Goal: Information Seeking & Learning: Learn about a topic

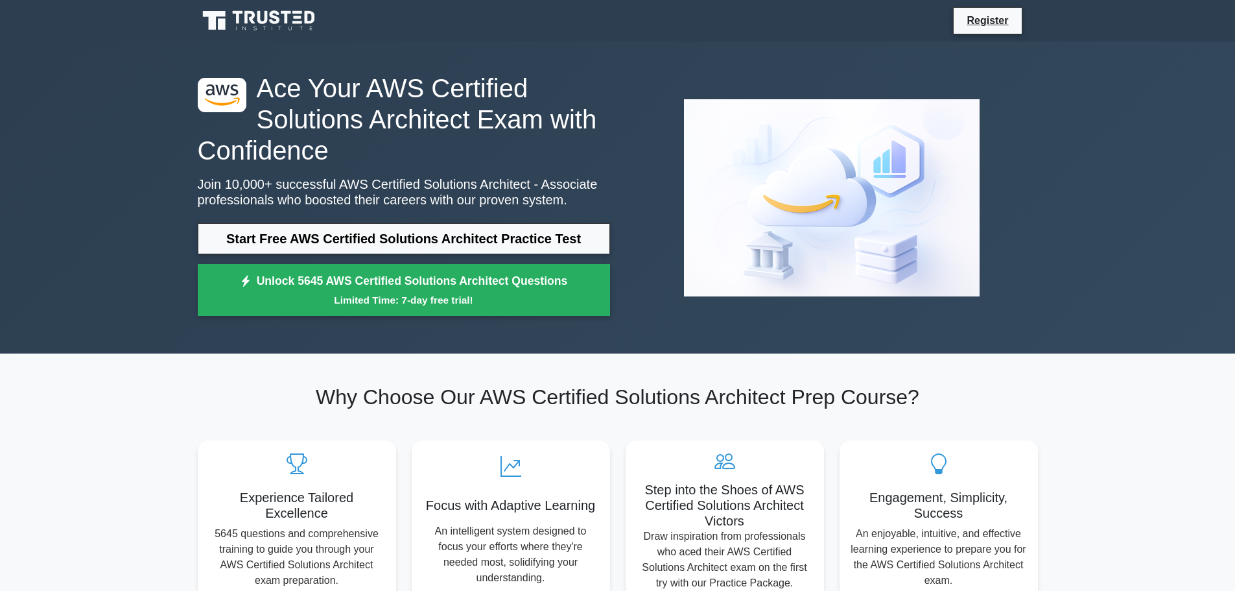
scroll to position [65, 0]
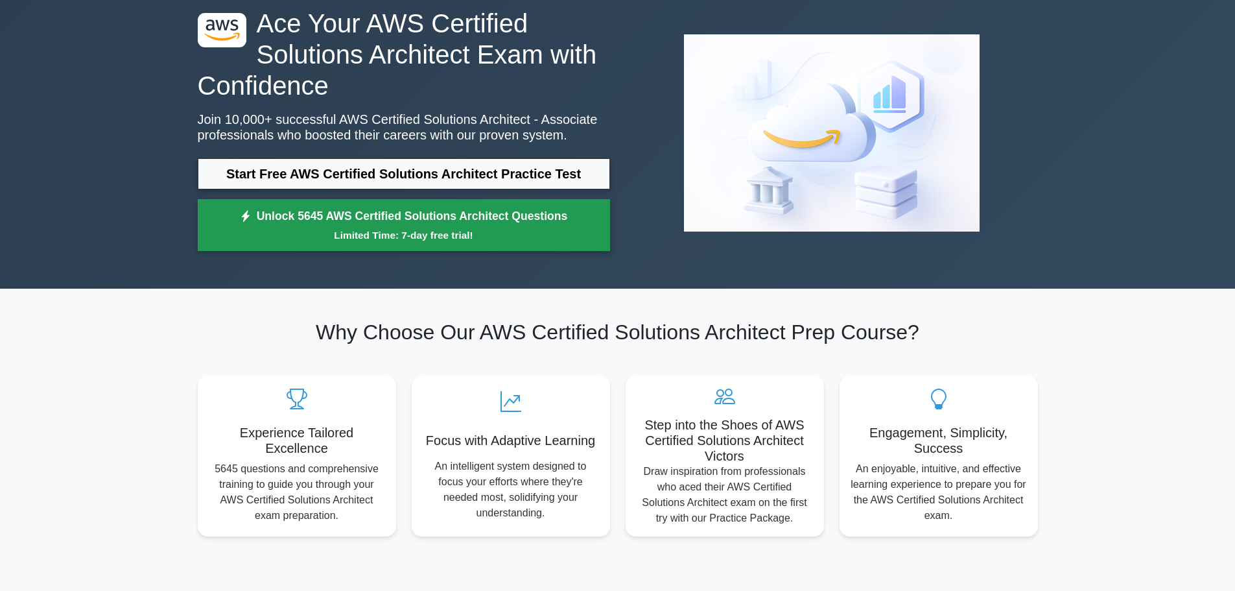
click at [418, 211] on link "Unlock 5645 AWS Certified Solutions Architect Questions Limited Time: 7-day fre…" at bounding box center [404, 225] width 412 height 52
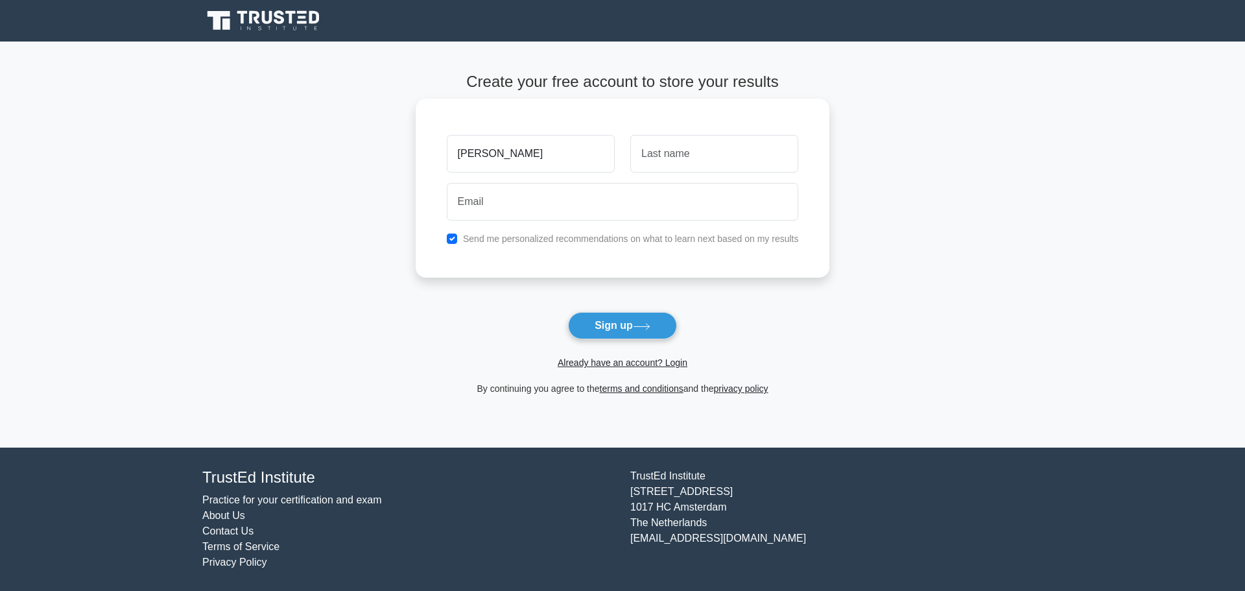
type input "Miguel Angel"
type input "Marin Cepeda"
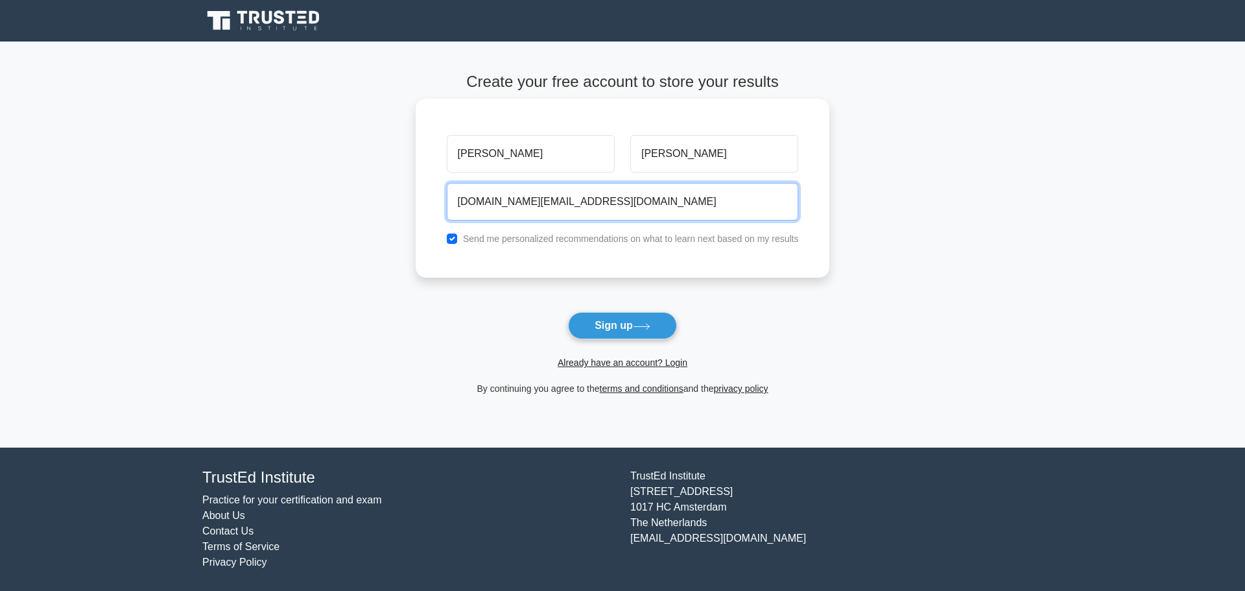
type input "migue.mc@gmail.com"
click at [545, 238] on label "Send me personalized recommendations on what to learn next based on my results" at bounding box center [631, 238] width 336 height 10
click at [451, 241] on input "checkbox" at bounding box center [452, 238] width 10 height 10
checkbox input "false"
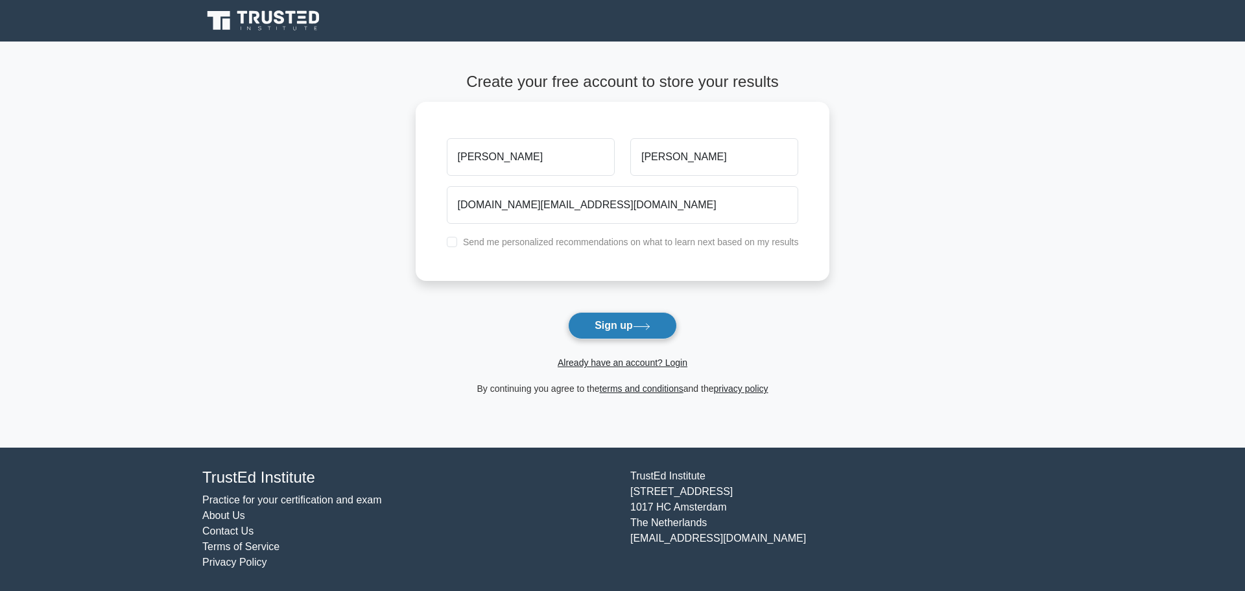
click at [623, 322] on button "Sign up" at bounding box center [622, 325] width 109 height 27
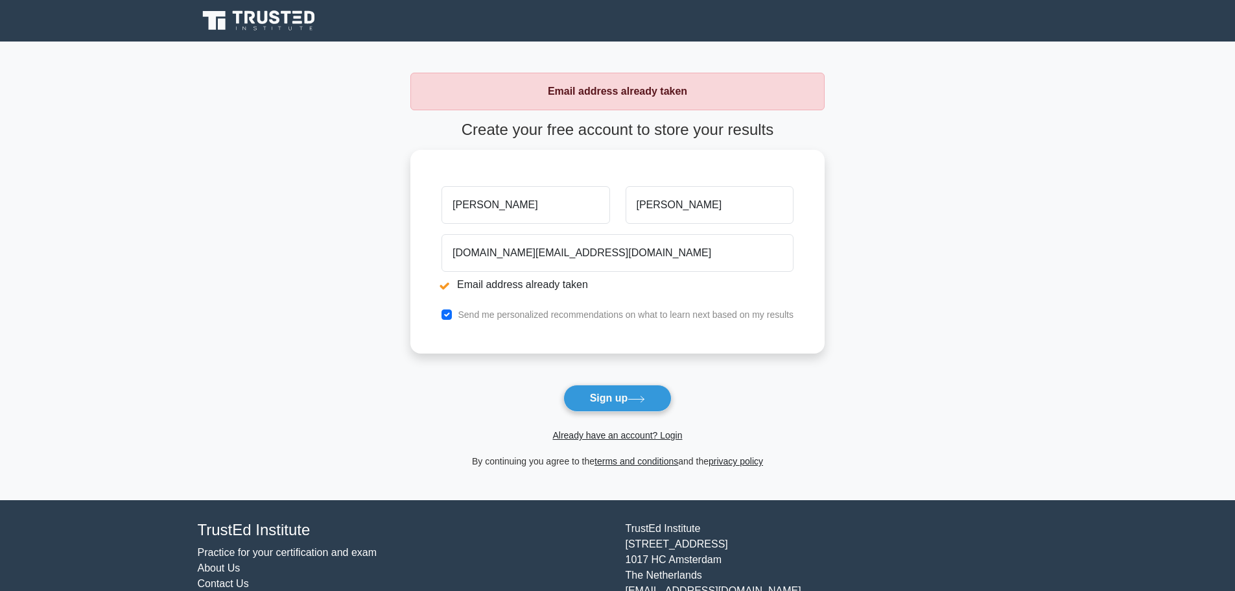
click at [624, 429] on span "Already have an account? Login" at bounding box center [618, 435] width 404 height 16
click at [625, 433] on link "Already have an account? Login" at bounding box center [617, 435] width 130 height 10
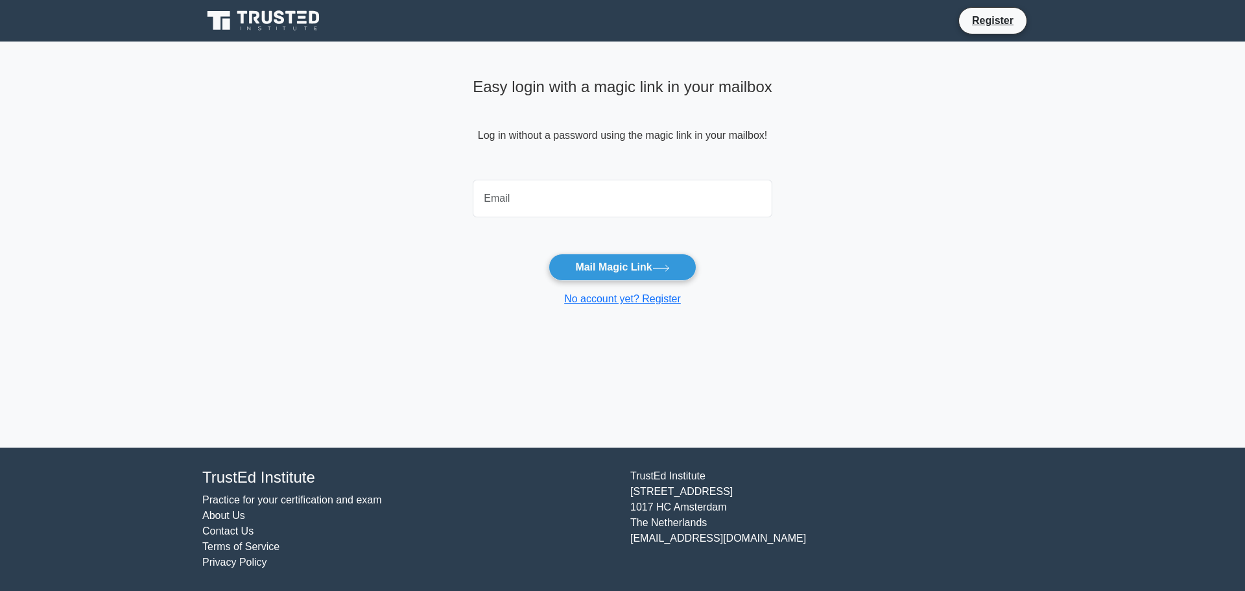
click at [587, 207] on input "email" at bounding box center [623, 199] width 300 height 38
type input "migue.mc@gmail.com"
click at [549, 254] on button "Mail Magic Link" at bounding box center [622, 267] width 147 height 27
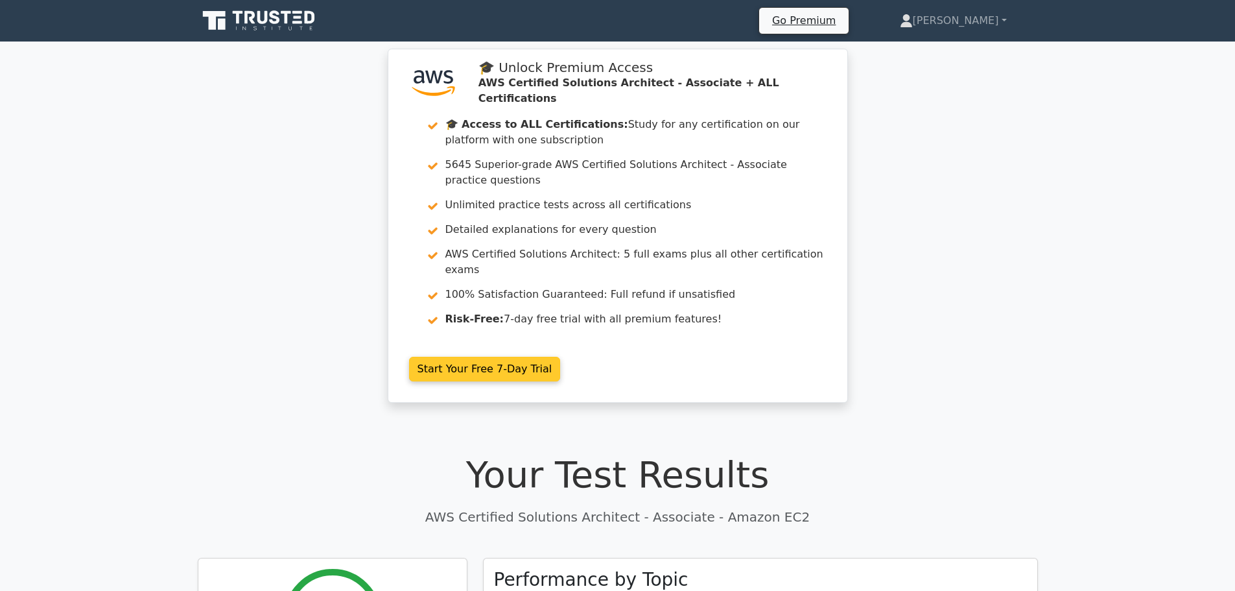
click at [488, 357] on link "Start Your Free 7-Day Trial" at bounding box center [485, 369] width 152 height 25
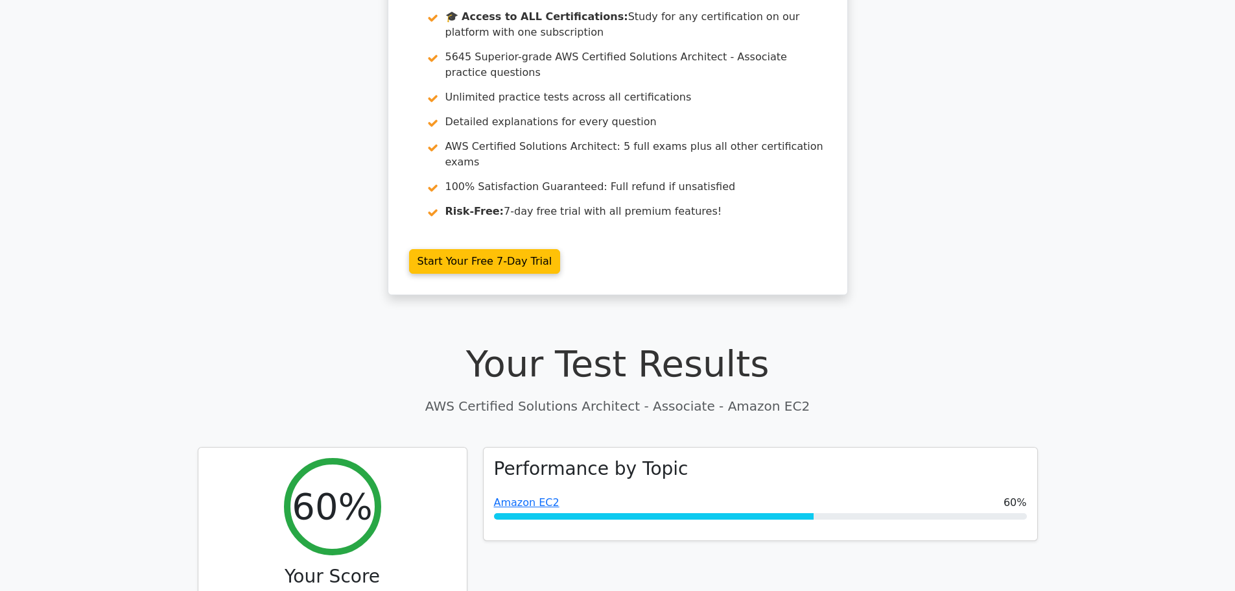
scroll to position [65, 0]
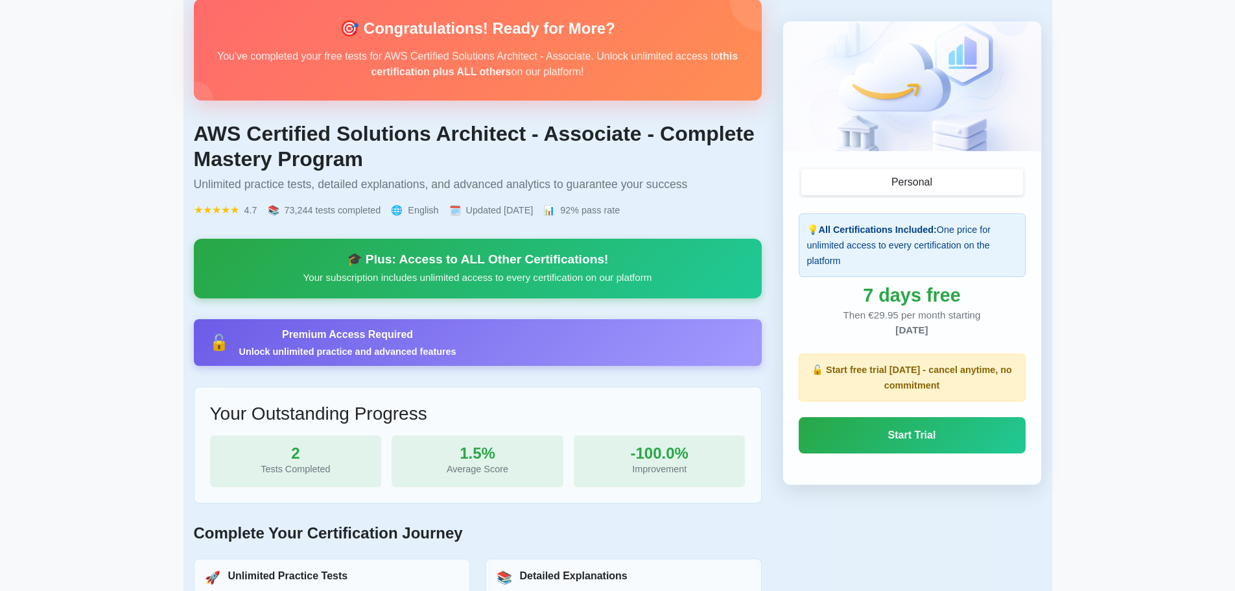
scroll to position [130, 0]
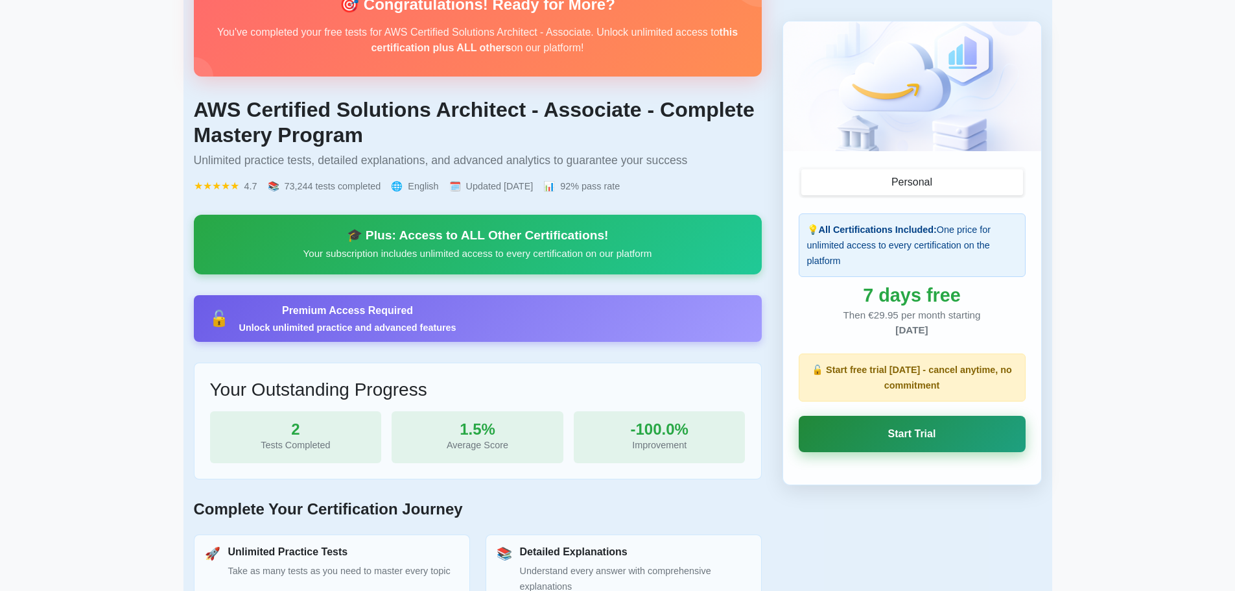
click at [879, 431] on link "Start Trial" at bounding box center [912, 434] width 227 height 36
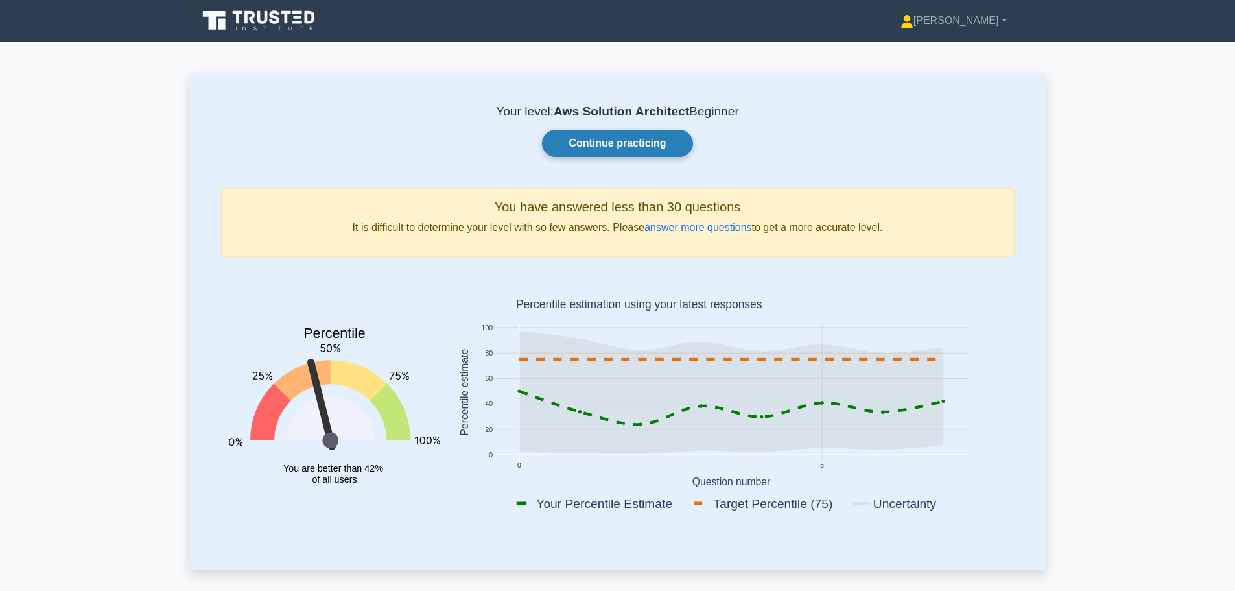
click at [602, 136] on link "Continue practicing" at bounding box center [617, 143] width 150 height 27
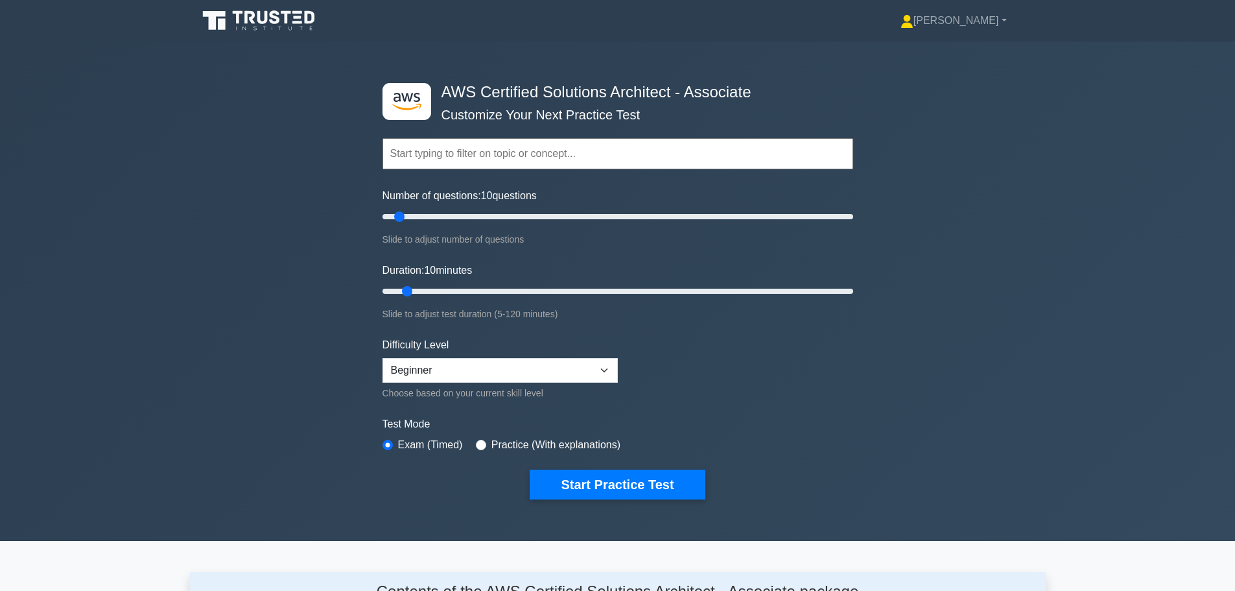
click at [468, 149] on input "text" at bounding box center [618, 153] width 471 height 31
type input "Practicas AWS"
drag, startPoint x: 402, startPoint y: 213, endPoint x: 532, endPoint y: 226, distance: 130.3
type input "65"
click at [532, 224] on input "Number of questions: 65 questions" at bounding box center [618, 217] width 471 height 16
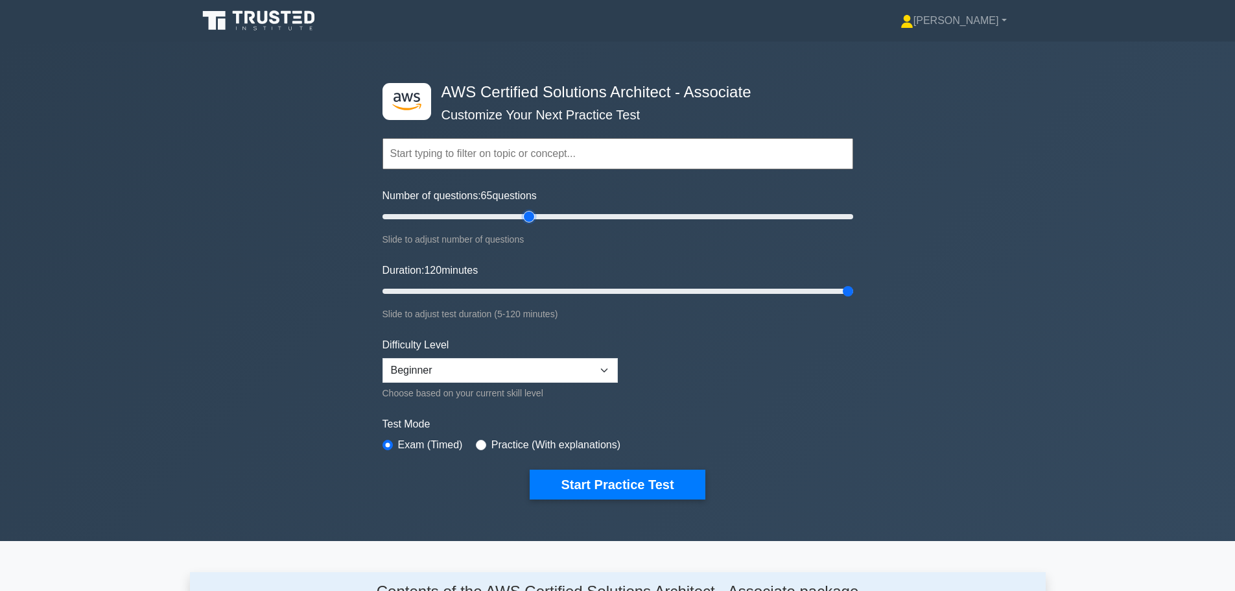
drag, startPoint x: 407, startPoint y: 289, endPoint x: 899, endPoint y: 289, distance: 491.5
type input "120"
click at [853, 289] on input "Duration: 120 minutes" at bounding box center [618, 291] width 471 height 16
click at [488, 371] on select "Beginner Intermediate Expert" at bounding box center [500, 370] width 235 height 25
select select "expert"
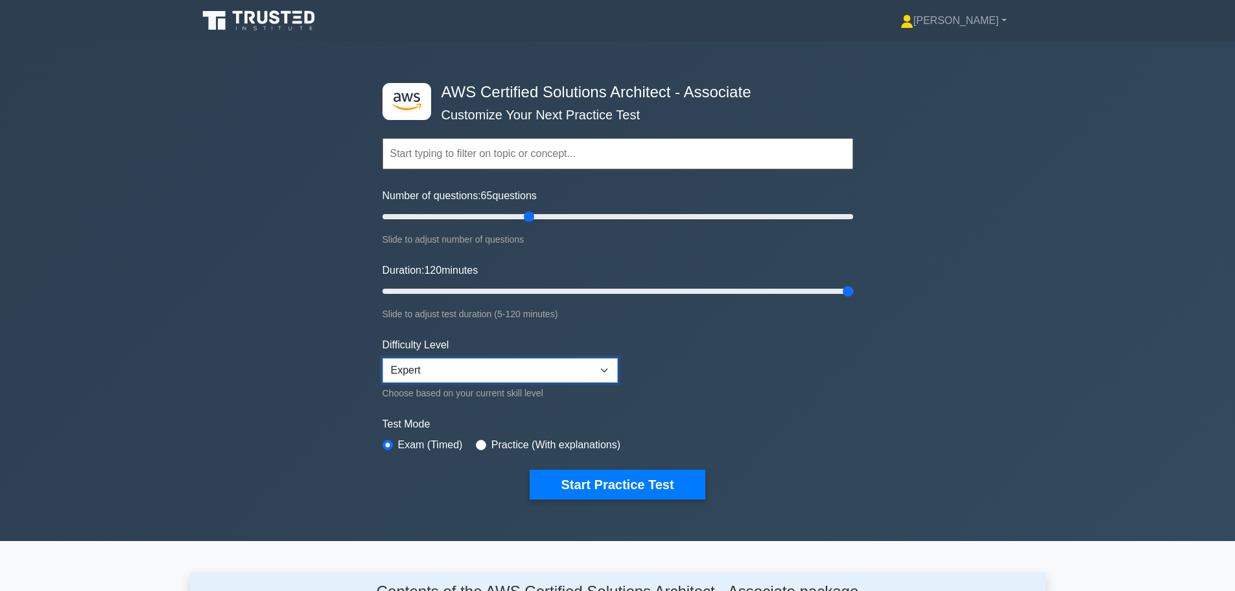
click at [383, 358] on select "Beginner Intermediate Expert" at bounding box center [500, 370] width 235 height 25
click at [477, 442] on input "radio" at bounding box center [481, 445] width 10 height 10
radio input "true"
click at [609, 484] on button "Start Practice Test" at bounding box center [617, 484] width 175 height 30
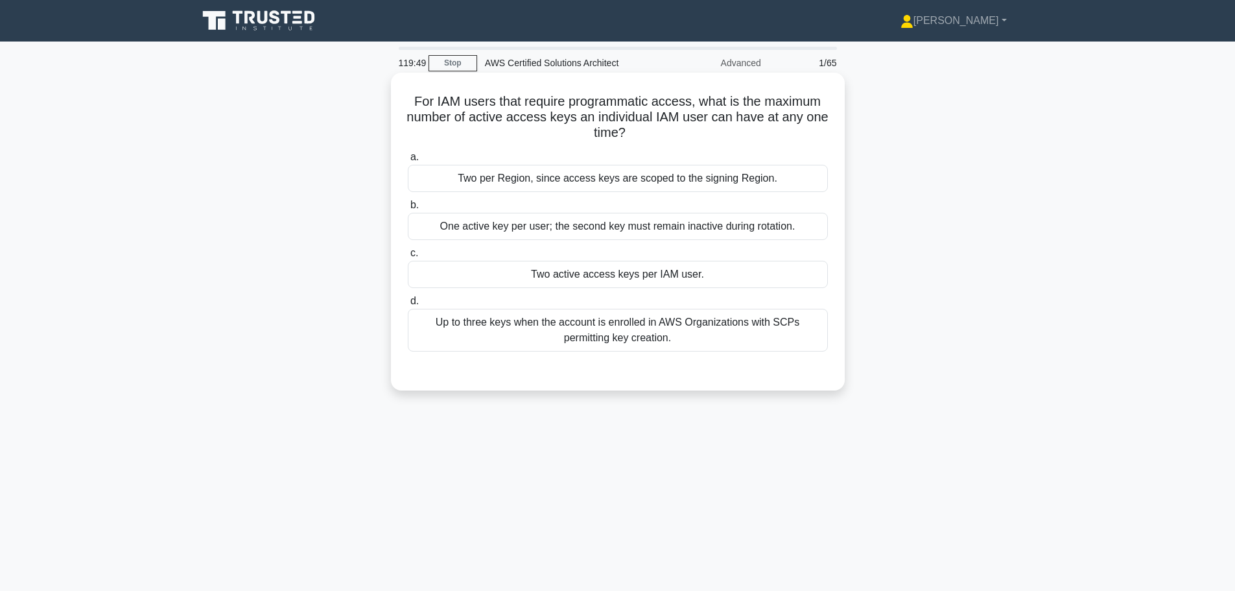
click at [556, 278] on div "Two active access keys per IAM user." at bounding box center [618, 274] width 420 height 27
click at [408, 257] on input "c. Two active access keys per IAM user." at bounding box center [408, 253] width 0 height 8
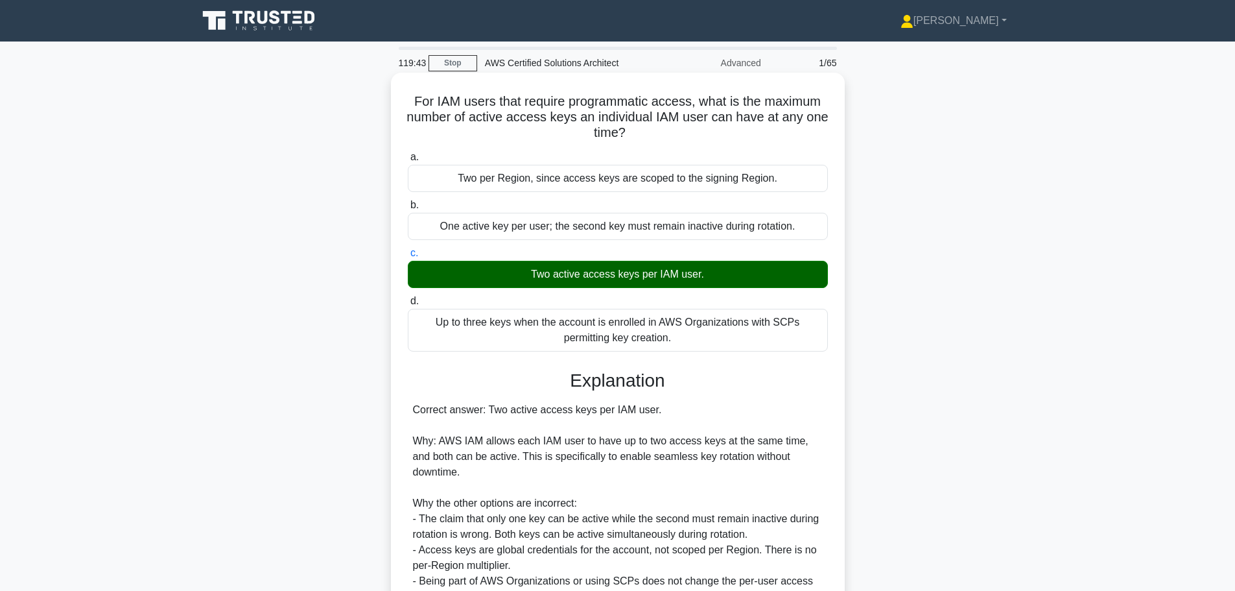
scroll to position [116, 0]
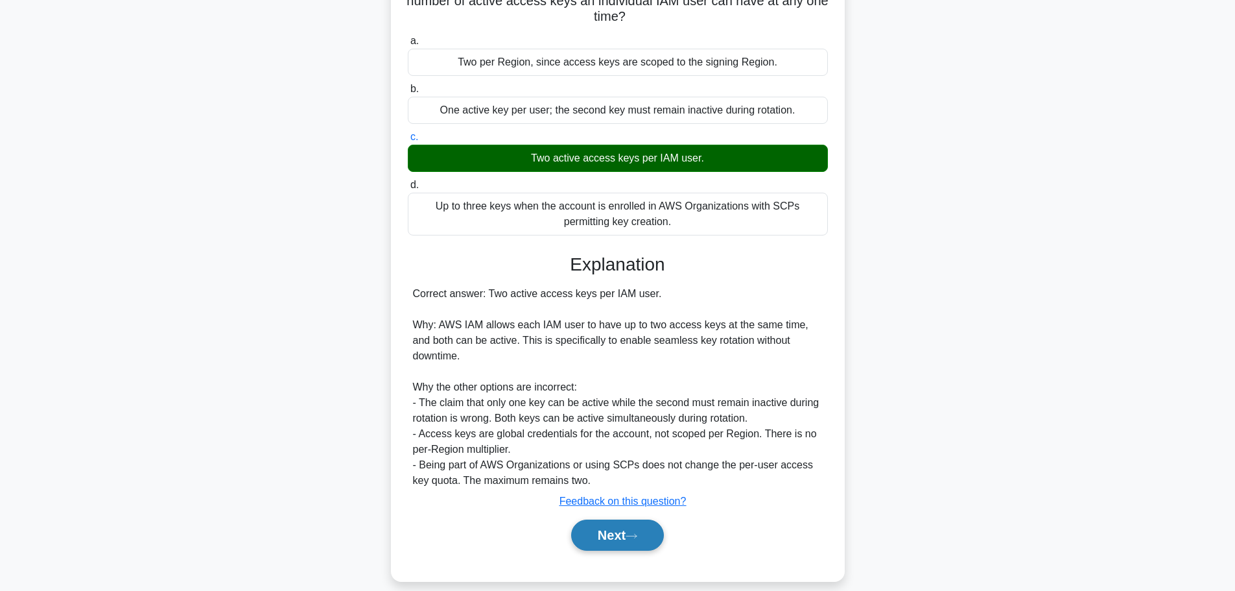
click at [623, 519] on button "Next" at bounding box center [617, 534] width 93 height 31
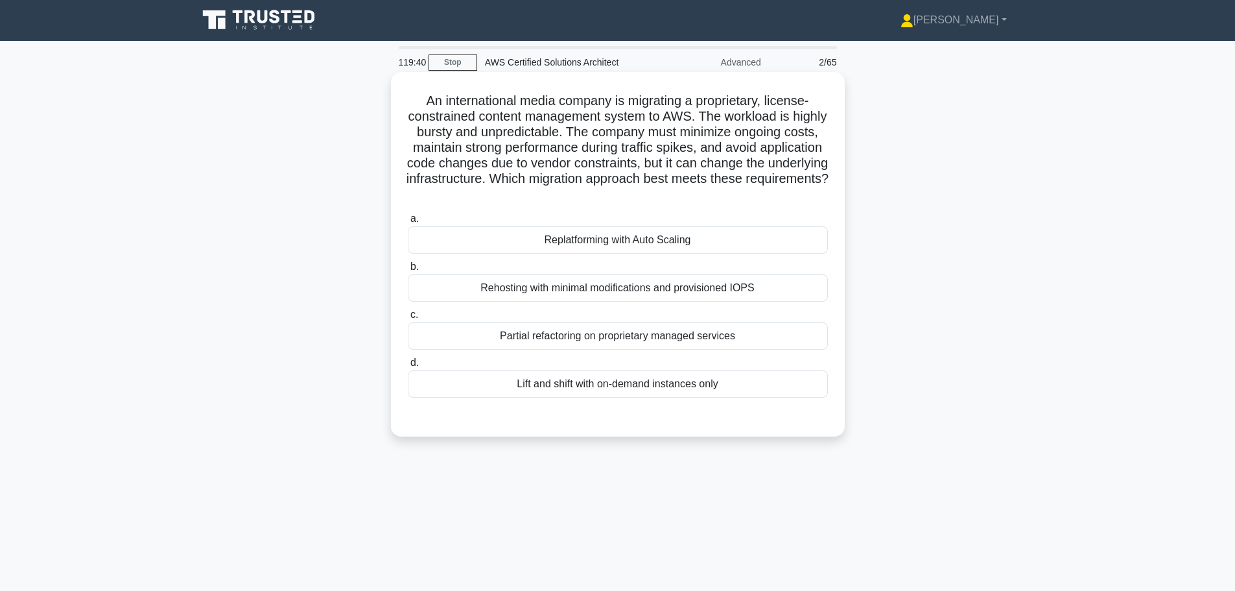
scroll to position [0, 0]
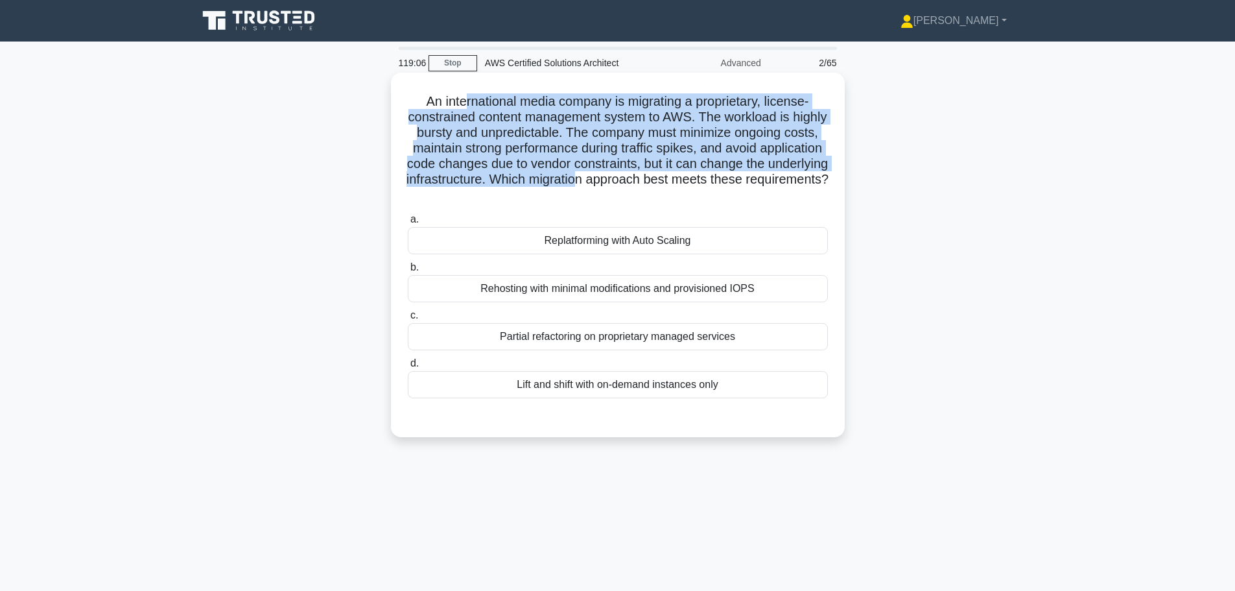
drag, startPoint x: 458, startPoint y: 100, endPoint x: 686, endPoint y: 183, distance: 242.2
click at [686, 183] on h5 "An international media company is migrating a proprietary, license-constrained …" at bounding box center [618, 148] width 423 height 110
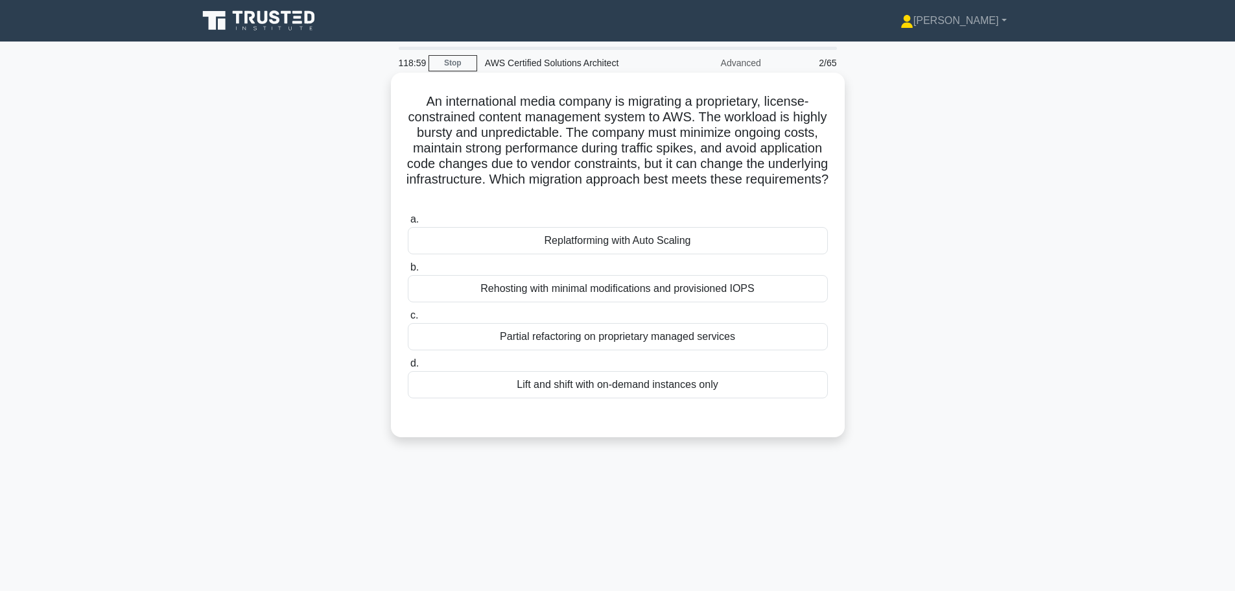
click at [614, 243] on div "Replatforming with Auto Scaling" at bounding box center [618, 240] width 420 height 27
click at [408, 224] on input "a. Replatforming with Auto Scaling" at bounding box center [408, 219] width 0 height 8
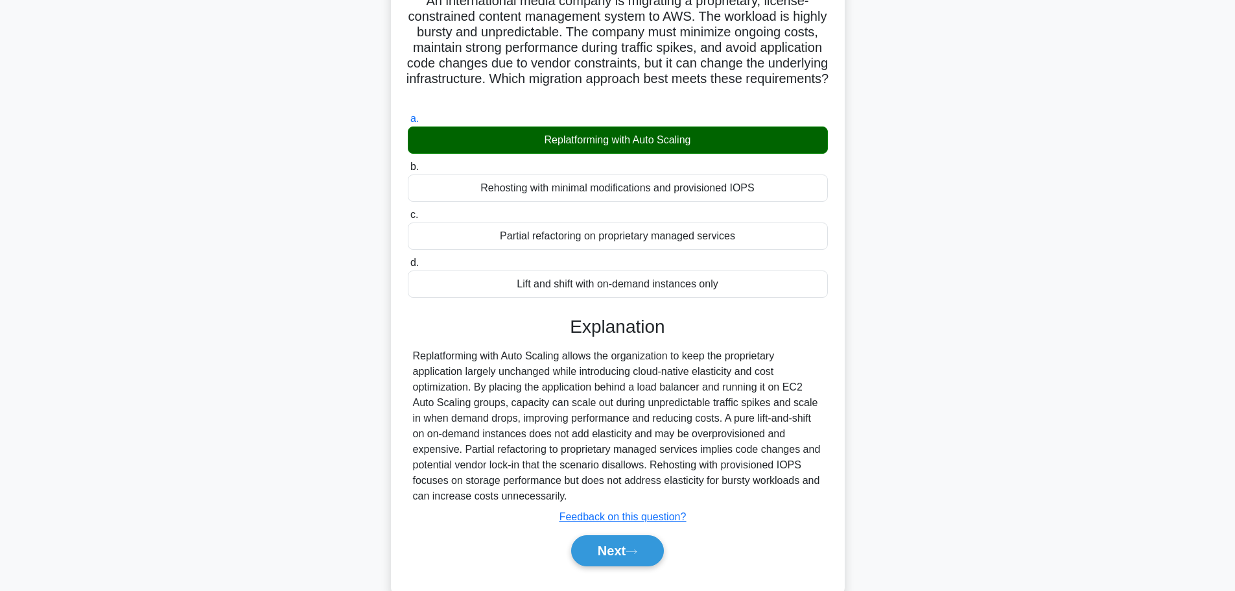
scroll to position [132, 0]
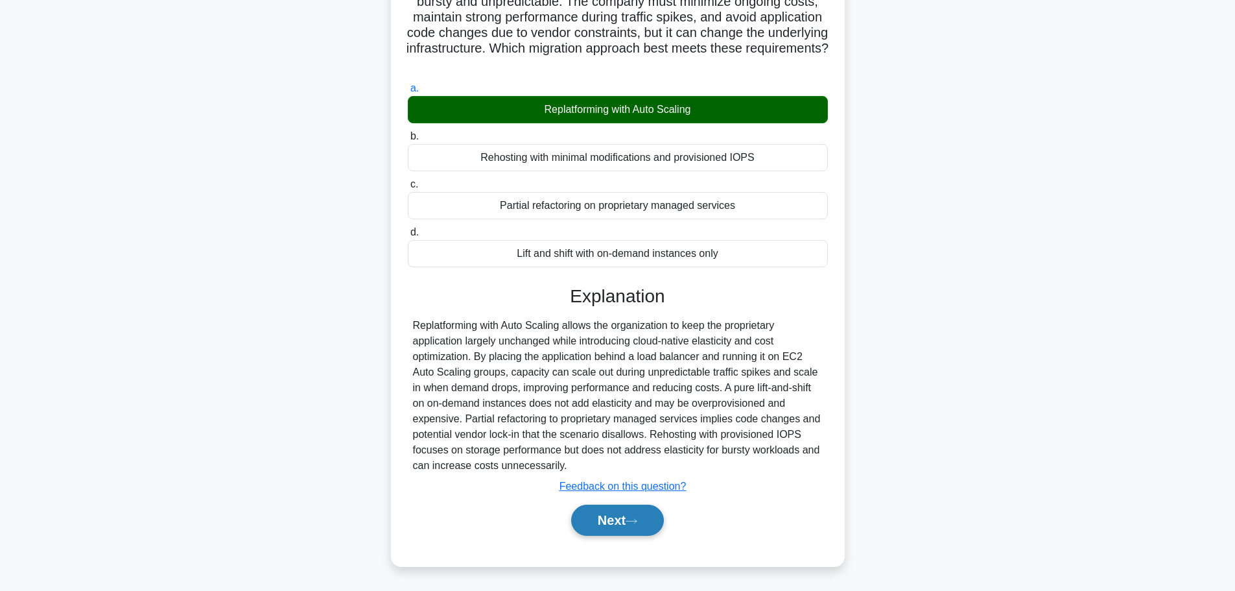
click at [615, 520] on button "Next" at bounding box center [617, 519] width 93 height 31
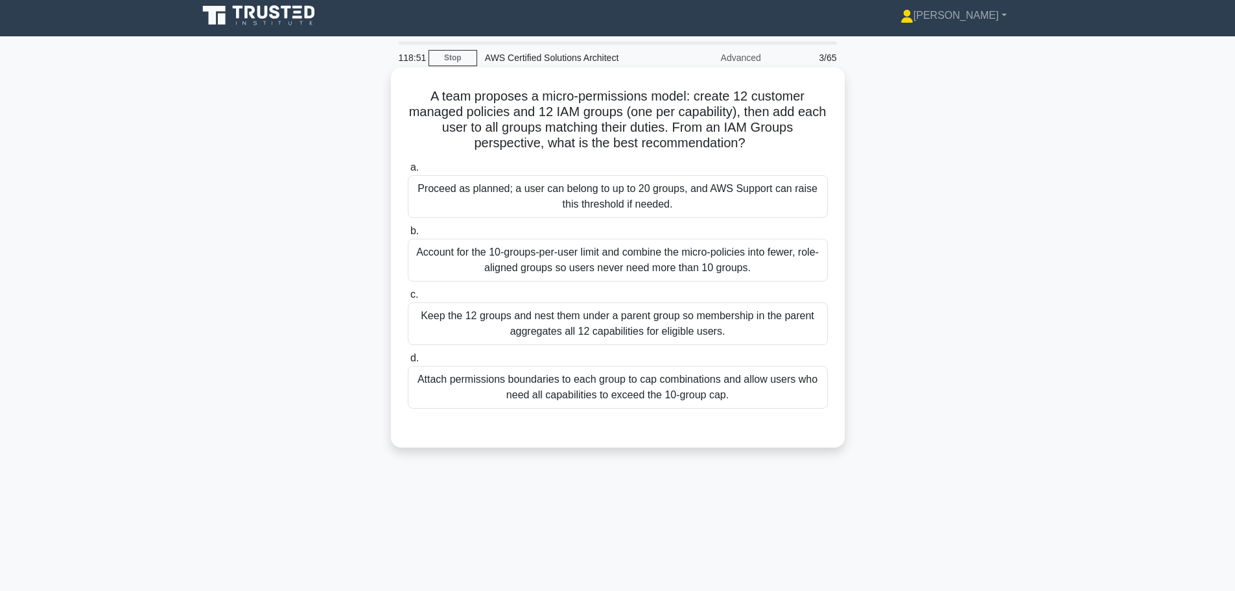
scroll to position [0, 0]
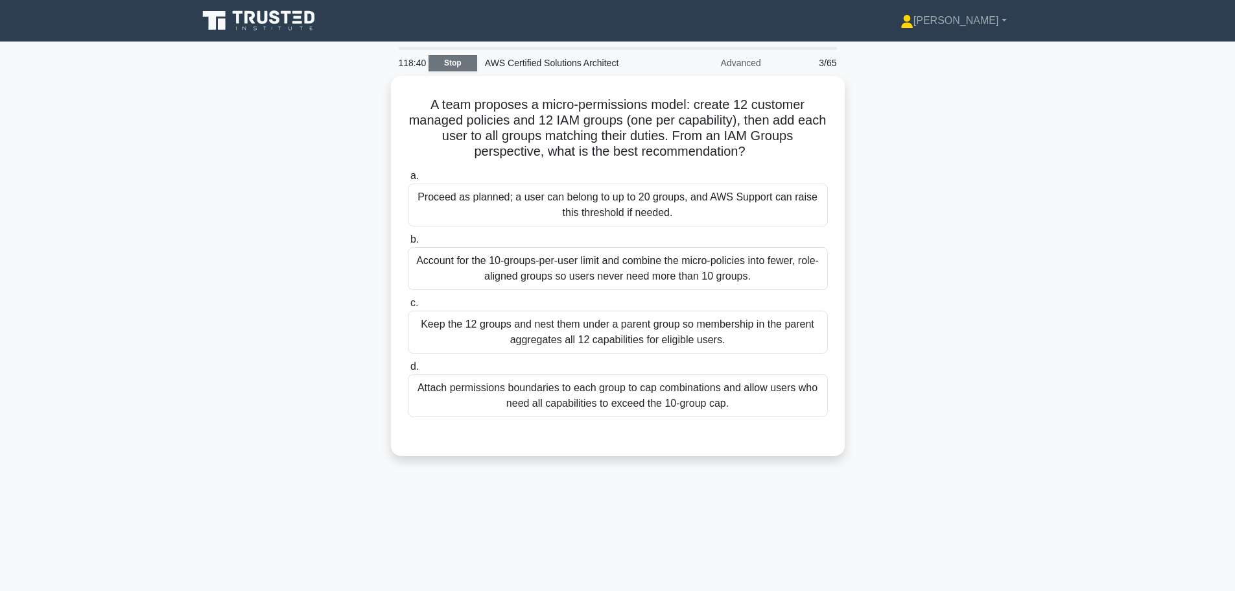
click at [451, 65] on link "Stop" at bounding box center [453, 63] width 49 height 16
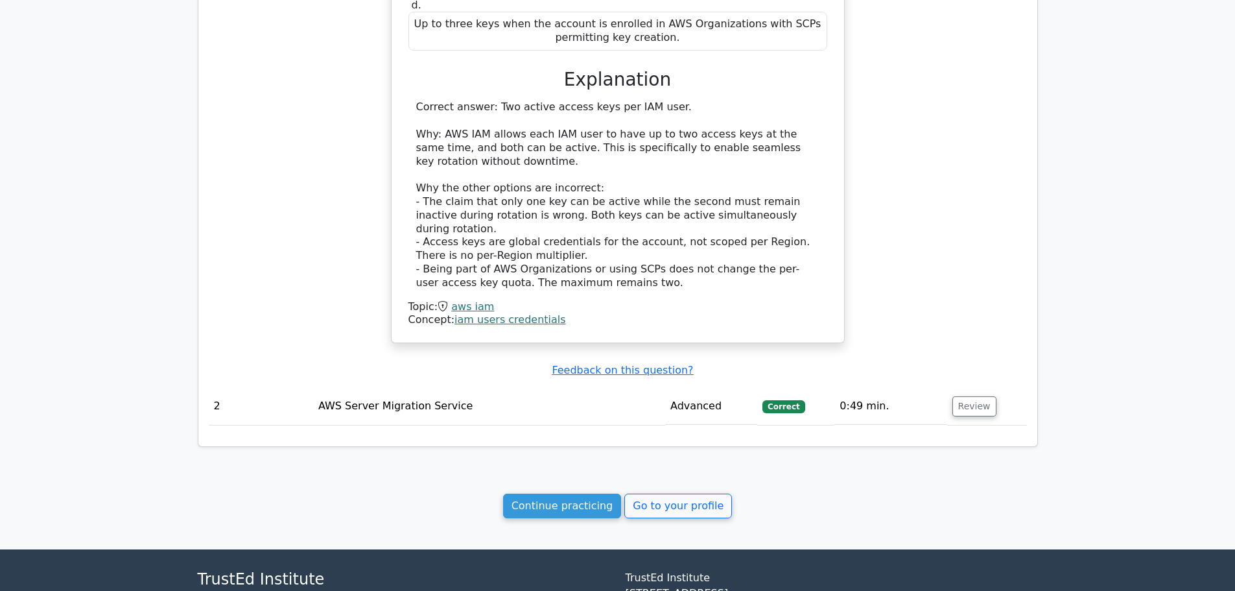
scroll to position [1021, 0]
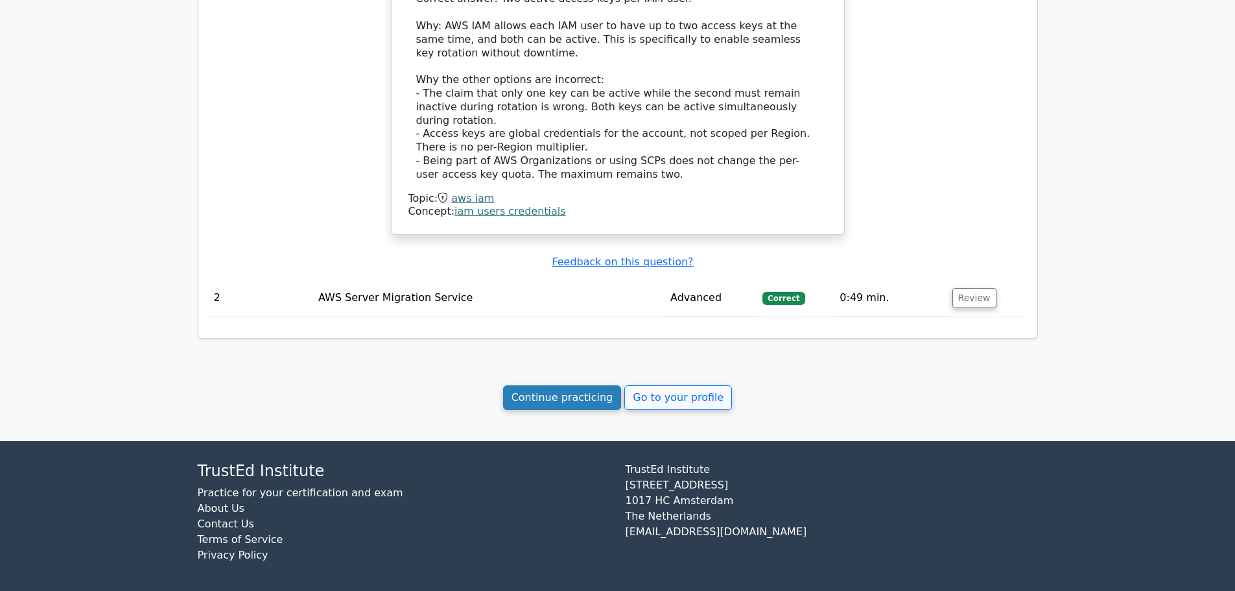
click at [536, 393] on link "Continue practicing" at bounding box center [562, 397] width 119 height 25
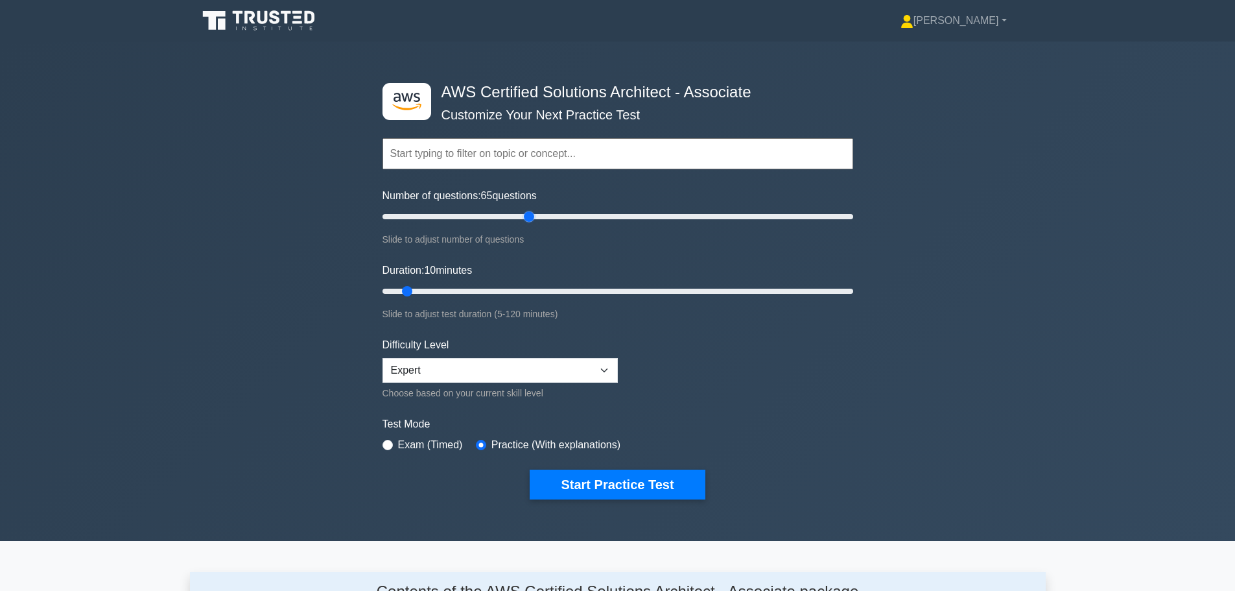
drag, startPoint x: 399, startPoint y: 211, endPoint x: 526, endPoint y: 213, distance: 127.1
type input "65"
click at [526, 213] on input "Number of questions: 65 questions" at bounding box center [618, 217] width 471 height 16
drag, startPoint x: 408, startPoint y: 291, endPoint x: 881, endPoint y: 293, distance: 472.7
type input "120"
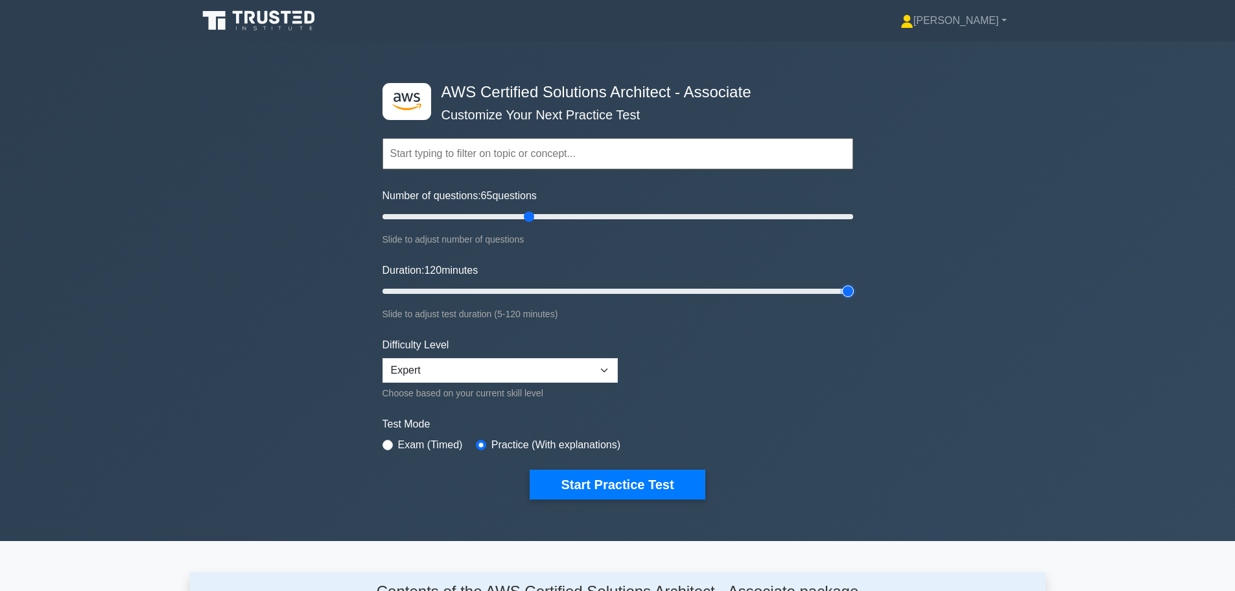
click at [853, 293] on input "Duration: 120 minutes" at bounding box center [618, 291] width 471 height 16
click at [576, 481] on button "Start Practice Test" at bounding box center [617, 484] width 175 height 30
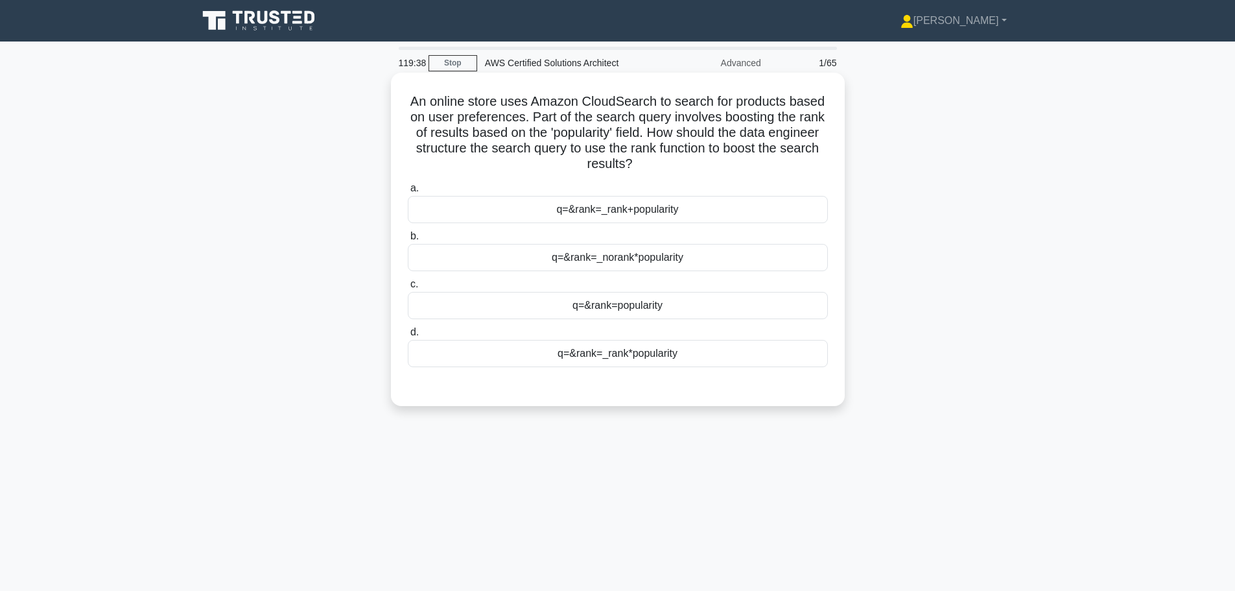
drag, startPoint x: 616, startPoint y: 100, endPoint x: 656, endPoint y: 157, distance: 69.8
click at [656, 157] on h5 "An online store uses Amazon CloudSearch to search for products based on user pr…" at bounding box center [618, 132] width 423 height 79
click at [604, 309] on user_search_term "&rank=popularity" at bounding box center [623, 306] width 78 height 16
click at [408, 289] on input "c. q= &rank=popularity" at bounding box center [408, 284] width 0 height 8
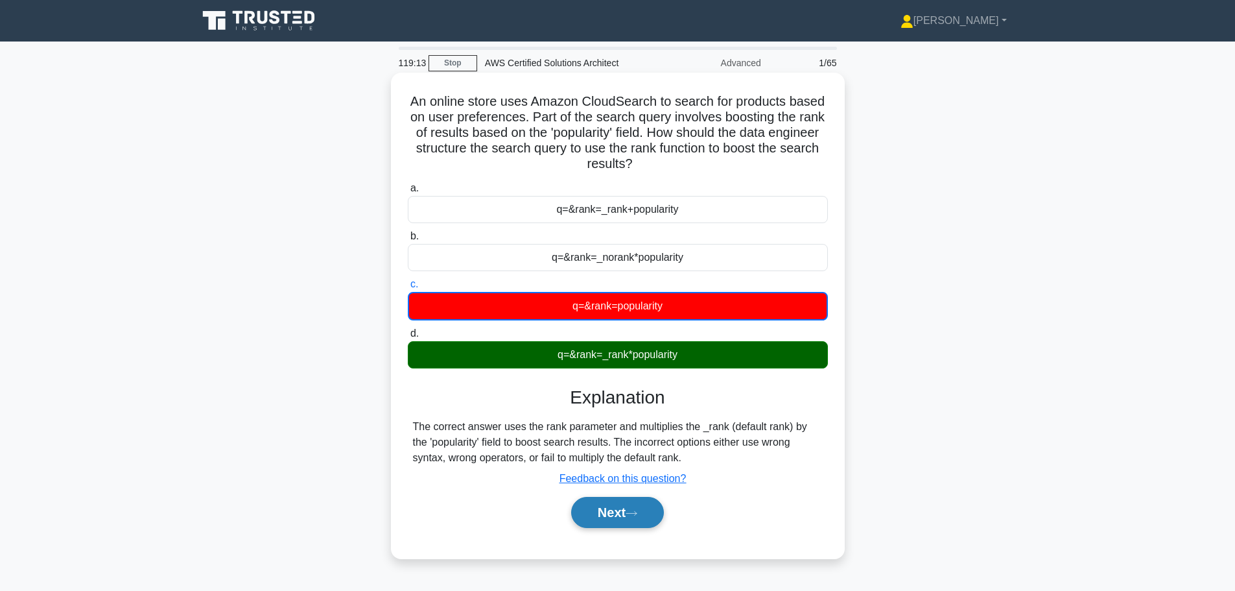
click at [628, 514] on button "Next" at bounding box center [617, 512] width 93 height 31
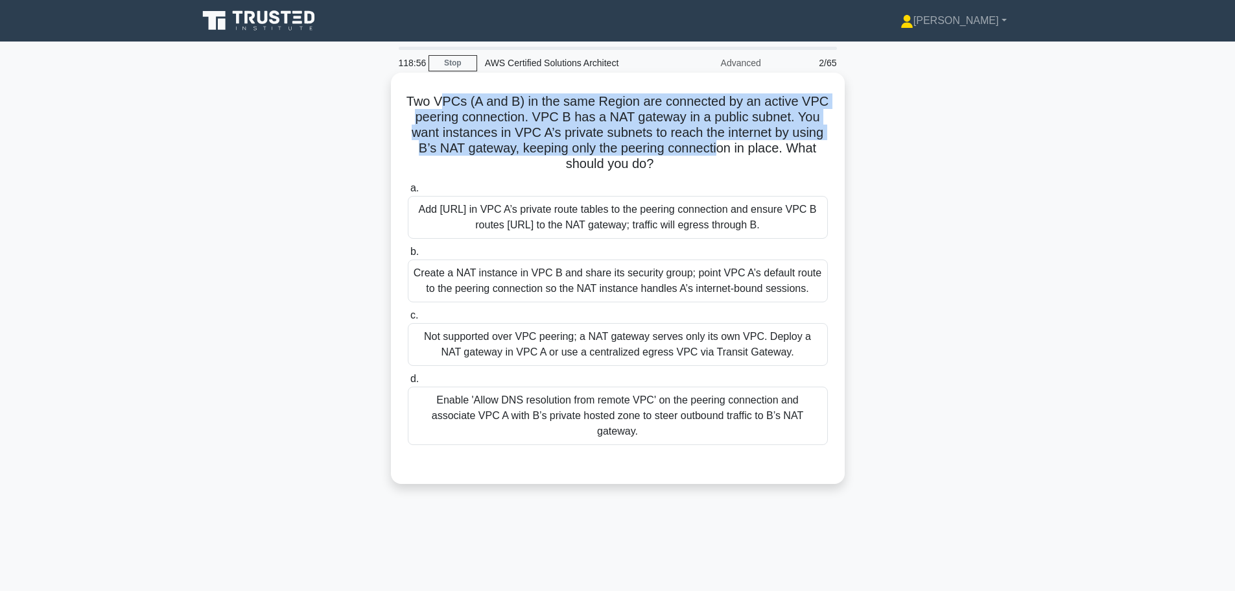
drag, startPoint x: 442, startPoint y: 105, endPoint x: 718, endPoint y: 142, distance: 278.7
click at [718, 142] on h5 "Two VPCs (A and B) in the same Region are connected by an active VPC peering co…" at bounding box center [618, 132] width 423 height 79
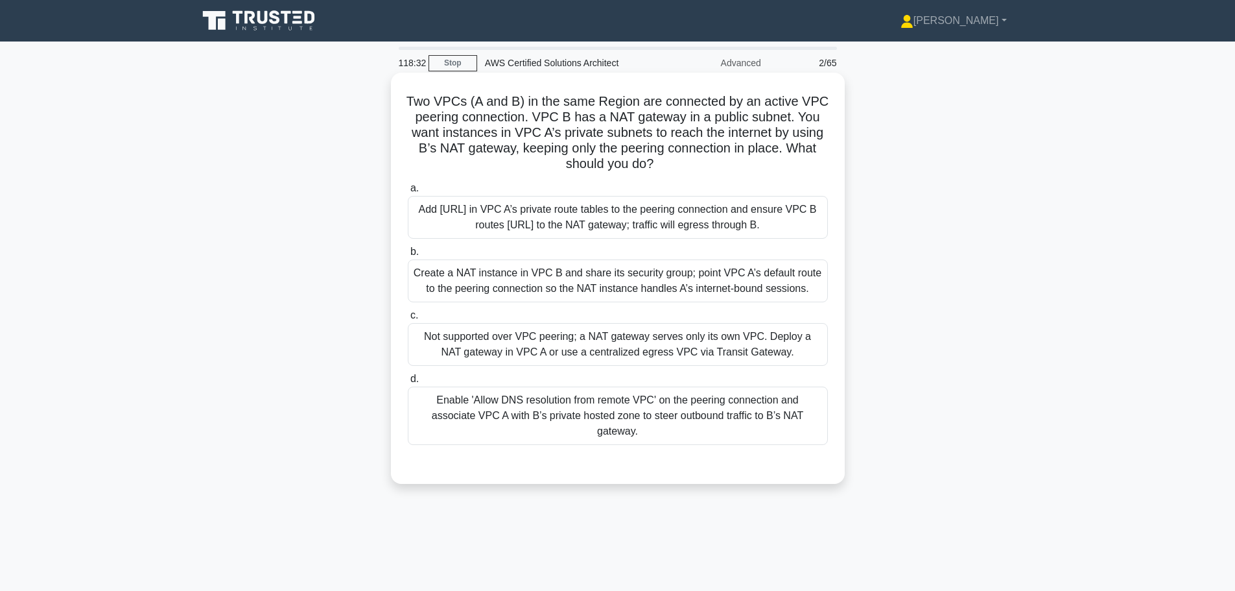
click at [532, 216] on div "Add 0.0.0.0/0 in VPC A’s private route tables to the peering connection and ens…" at bounding box center [618, 217] width 420 height 43
click at [408, 193] on input "a. Add 0.0.0.0/0 in VPC A’s private route tables to the peering connection and …" at bounding box center [408, 188] width 0 height 8
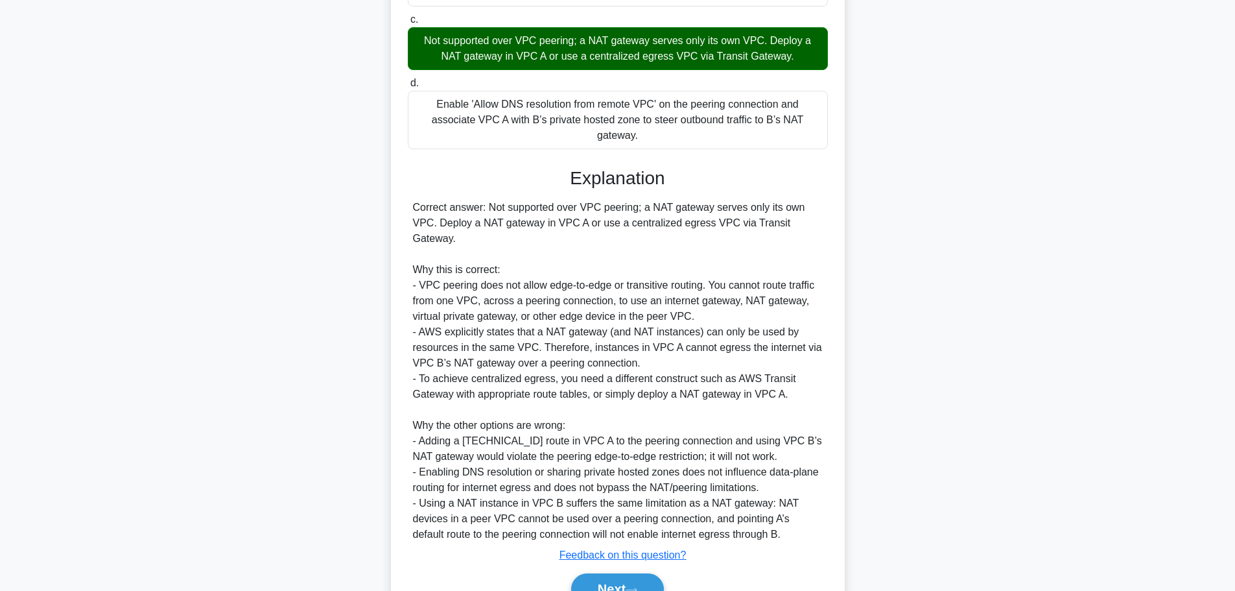
scroll to position [335, 0]
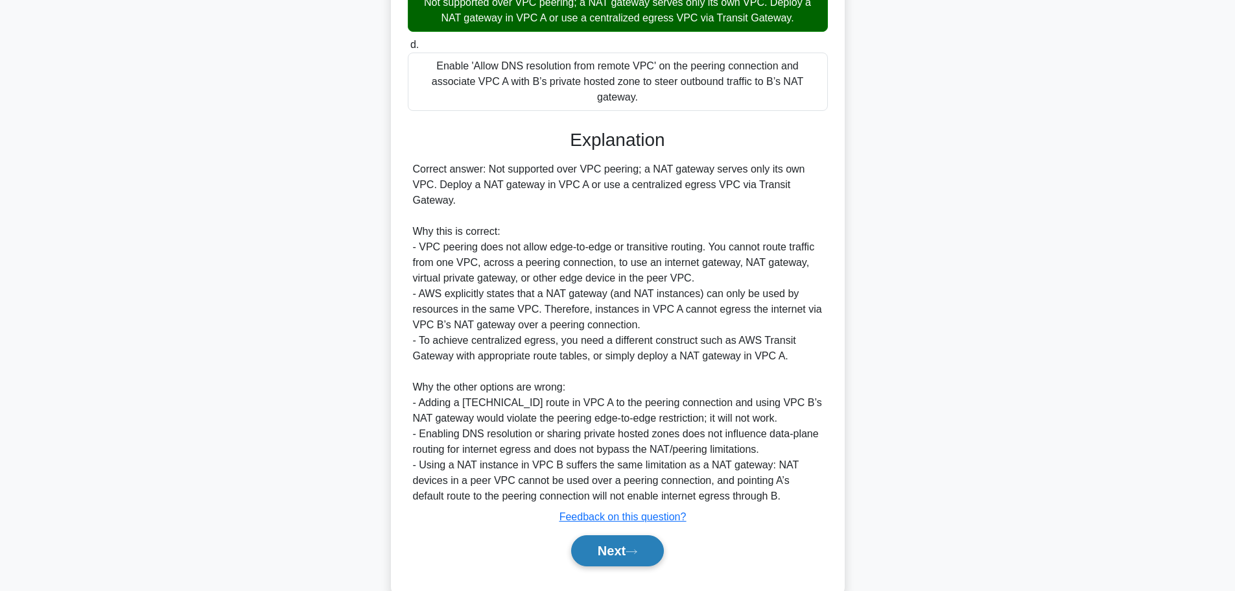
click at [619, 535] on button "Next" at bounding box center [617, 550] width 93 height 31
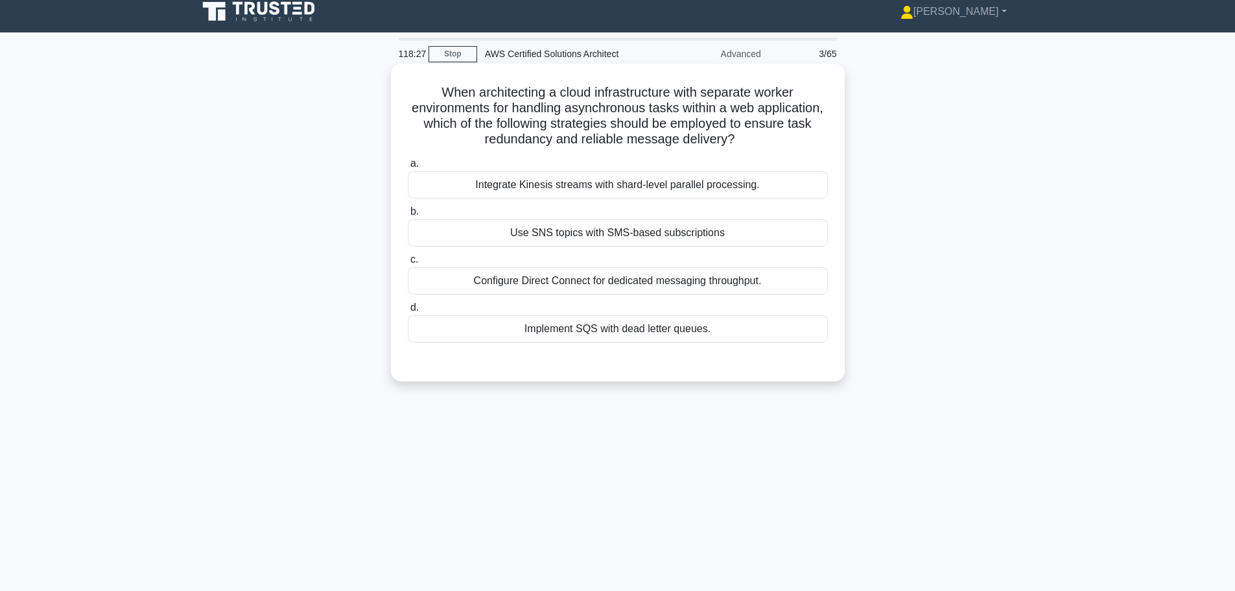
scroll to position [0, 0]
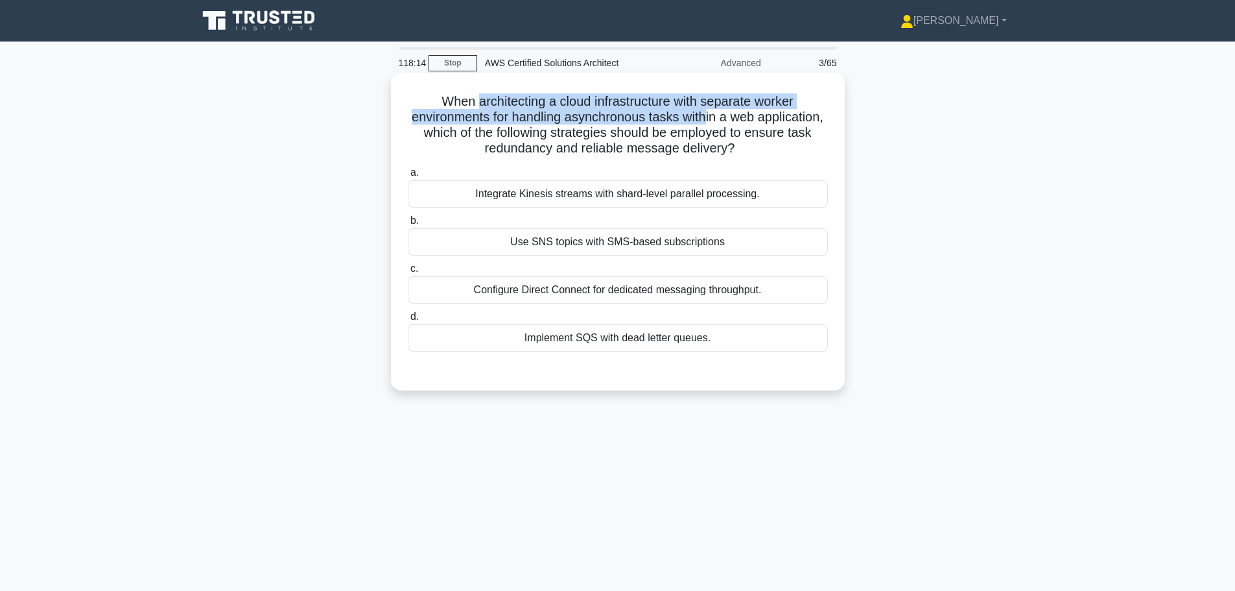
drag, startPoint x: 476, startPoint y: 100, endPoint x: 744, endPoint y: 123, distance: 268.7
click at [744, 123] on h5 "When architecting a cloud infrastructure with separate worker environments for …" at bounding box center [618, 125] width 423 height 64
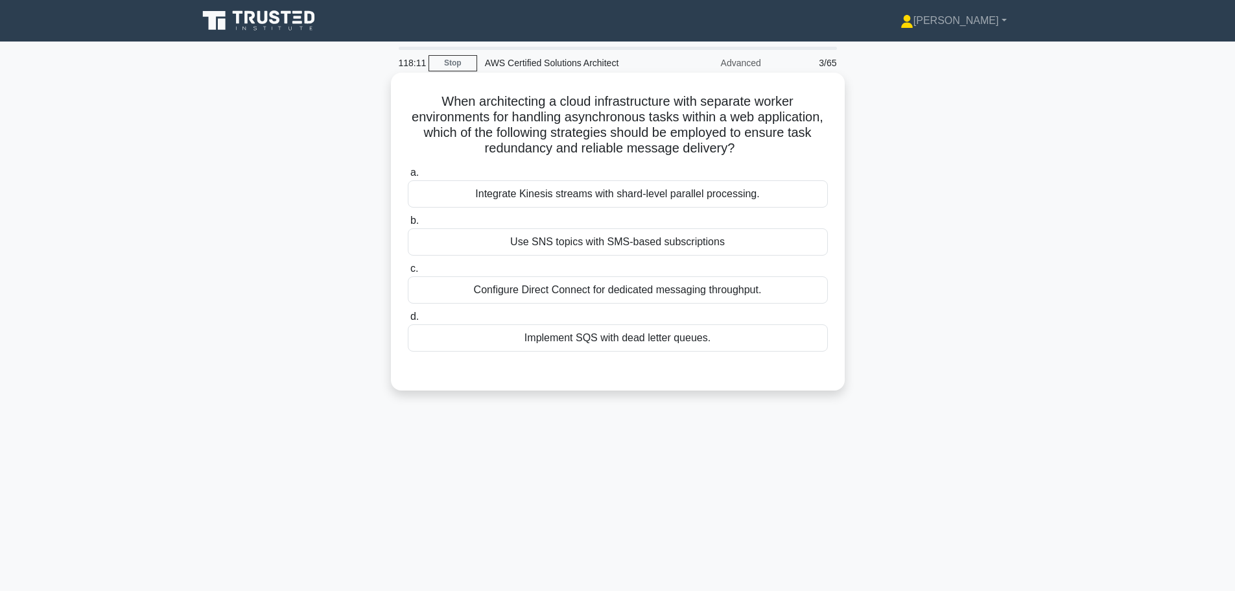
click at [581, 344] on div "Implement SQS with dead letter queues." at bounding box center [618, 337] width 420 height 27
click at [408, 321] on input "d. Implement SQS with dead letter queues." at bounding box center [408, 317] width 0 height 8
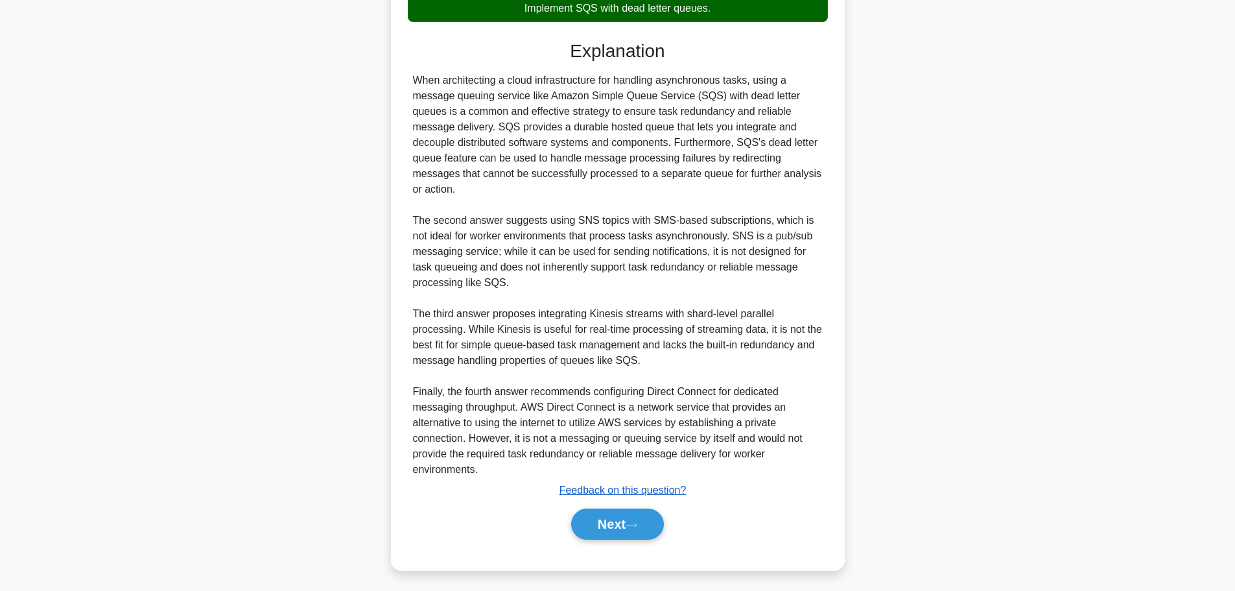
scroll to position [334, 0]
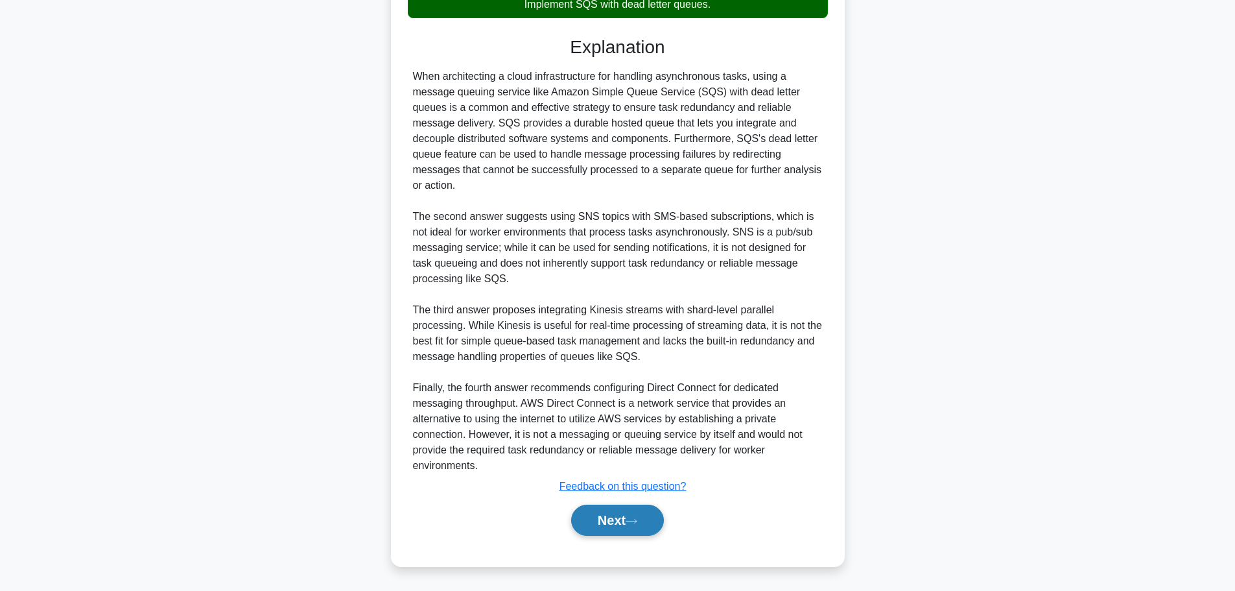
click at [631, 524] on icon at bounding box center [632, 520] width 12 height 7
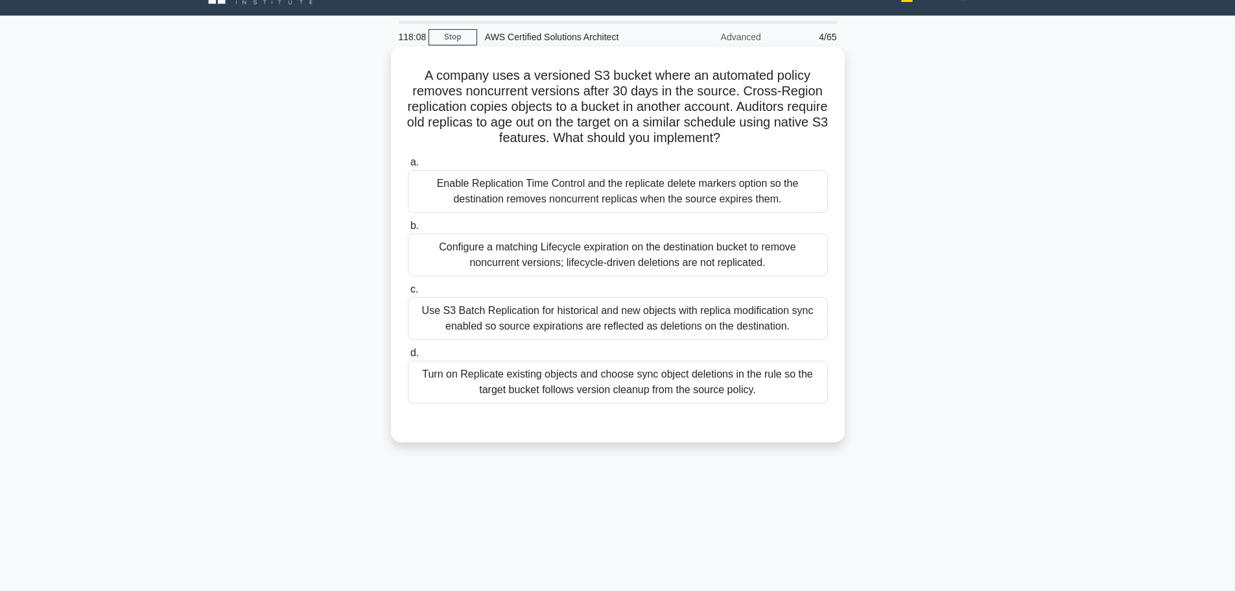
scroll to position [0, 0]
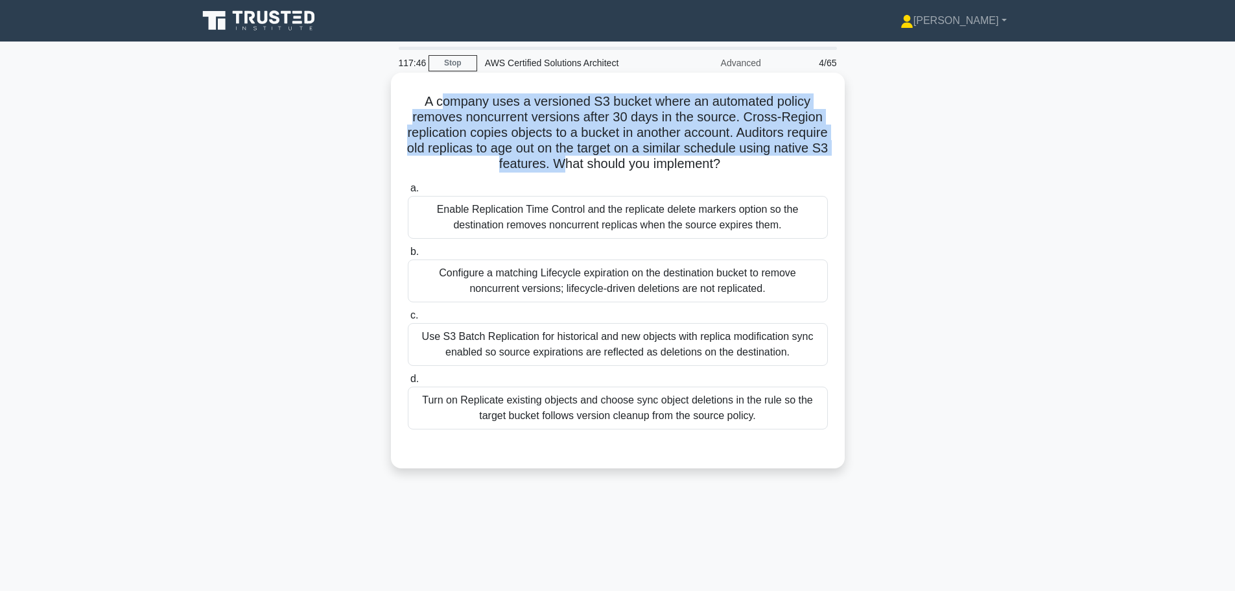
drag, startPoint x: 444, startPoint y: 100, endPoint x: 584, endPoint y: 160, distance: 152.2
click at [584, 160] on h5 "A company uses a versioned S3 bucket where an automated policy removes noncurre…" at bounding box center [618, 132] width 423 height 79
click at [496, 104] on h5 "A company uses a versioned S3 bucket where an automated policy removes noncurre…" at bounding box center [618, 132] width 423 height 79
drag, startPoint x: 496, startPoint y: 103, endPoint x: 608, endPoint y: 163, distance: 126.5
click at [608, 163] on h5 "A company uses a versioned S3 bucket where an automated policy removes noncurre…" at bounding box center [618, 132] width 423 height 79
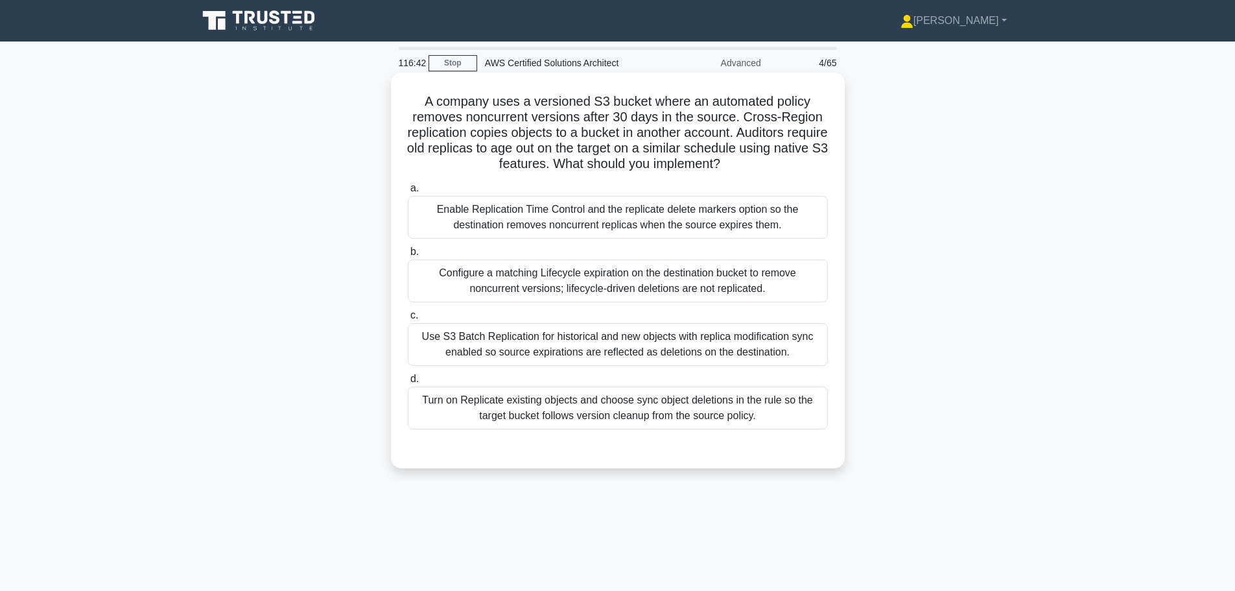
click at [549, 339] on div "Use S3 Batch Replication for historical and new objects with replica modificati…" at bounding box center [618, 344] width 420 height 43
click at [408, 320] on input "c. Use S3 Batch Replication for historical and new objects with replica modific…" at bounding box center [408, 315] width 0 height 8
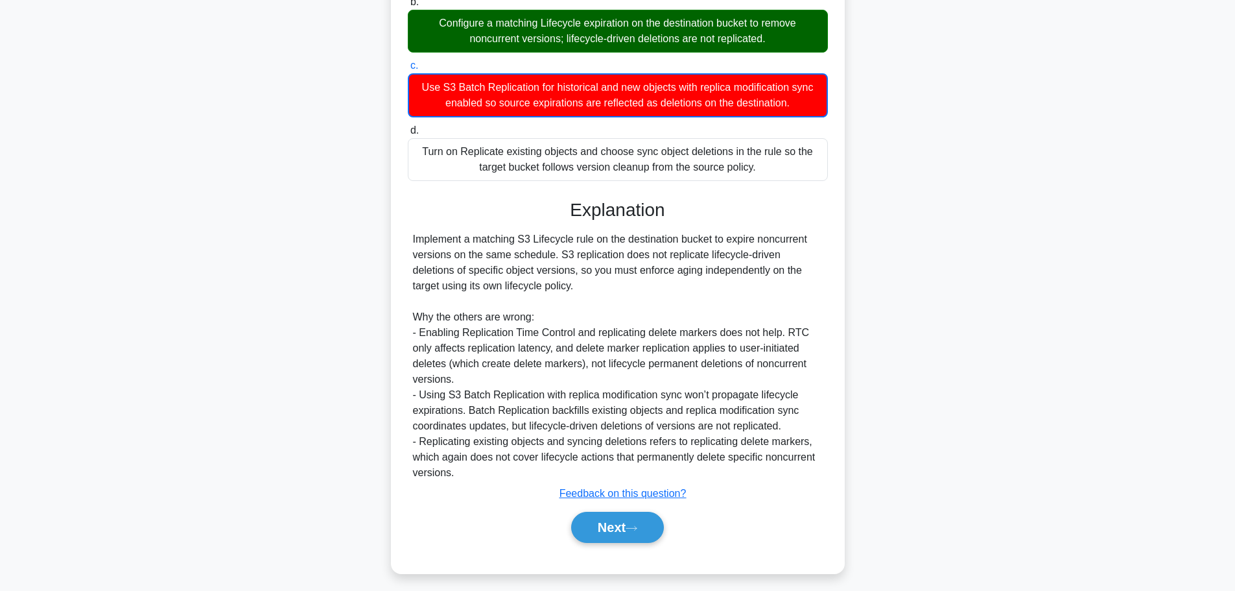
scroll to position [257, 0]
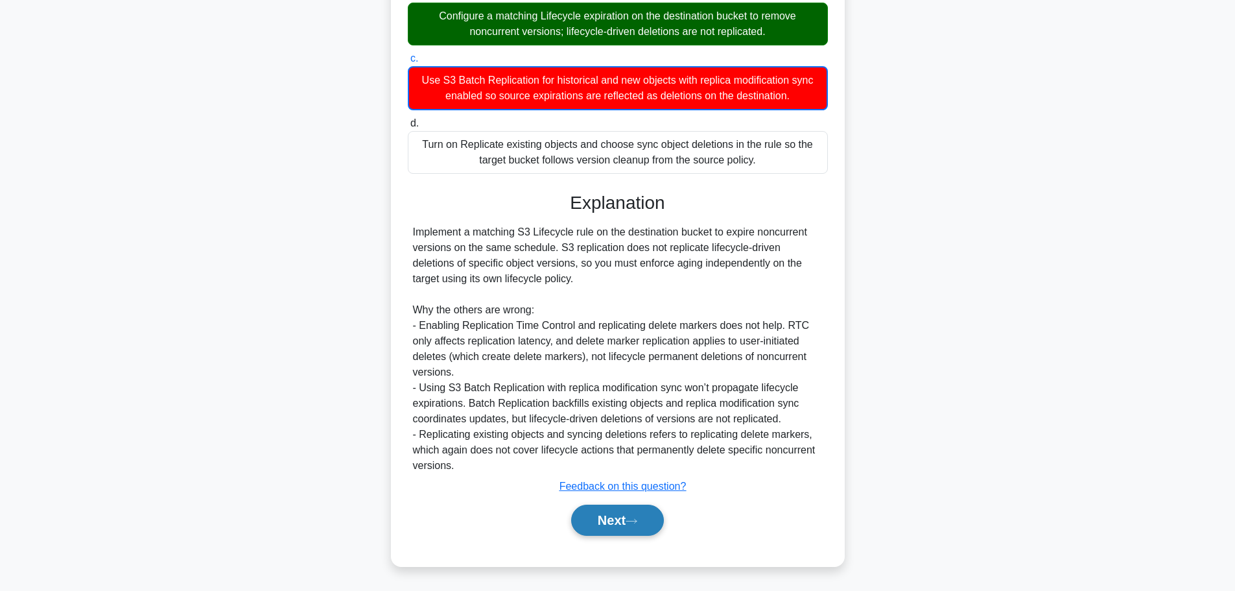
click at [632, 515] on button "Next" at bounding box center [617, 519] width 93 height 31
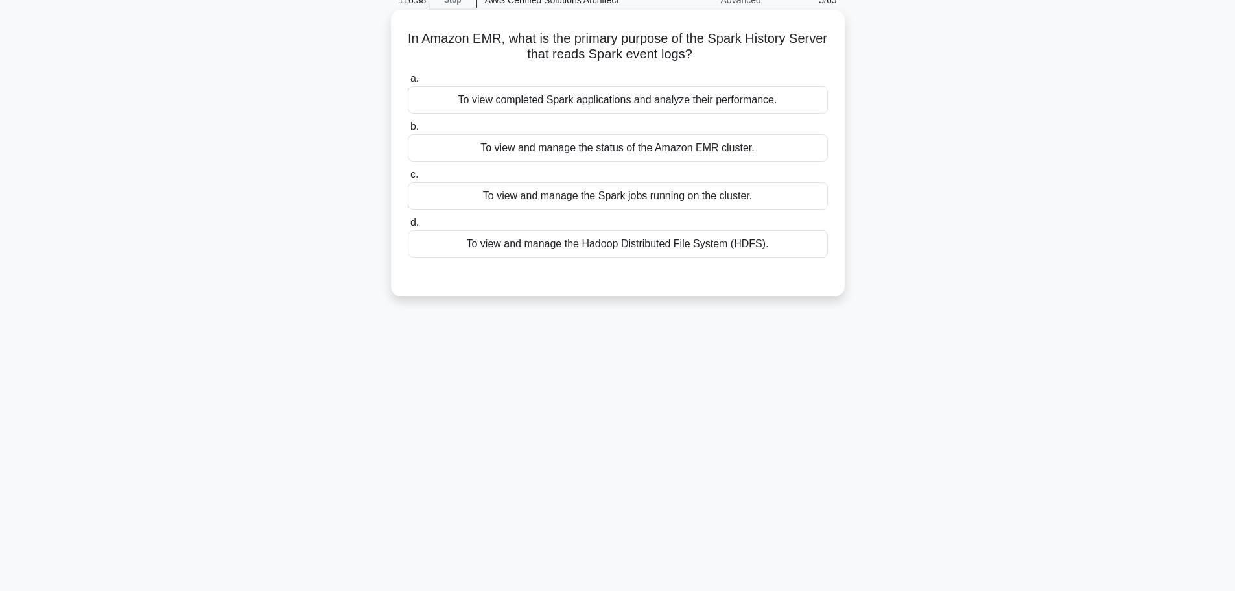
scroll to position [0, 0]
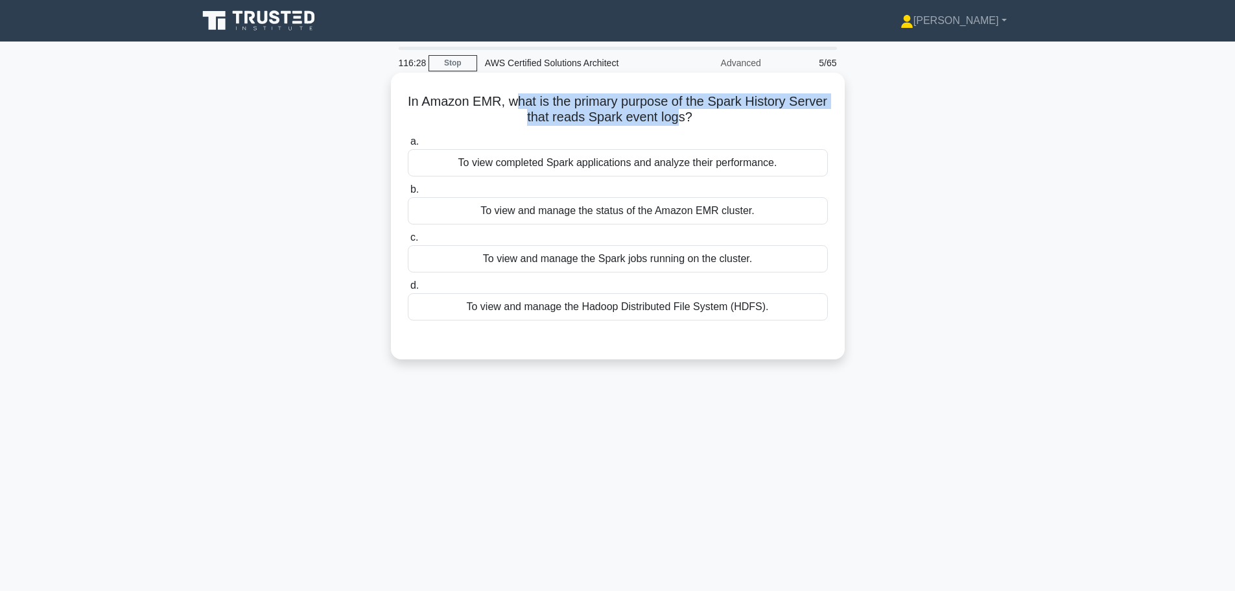
drag, startPoint x: 534, startPoint y: 108, endPoint x: 701, endPoint y: 112, distance: 167.3
click at [701, 112] on h5 "In Amazon EMR, what is the primary purpose of the Spark History Server that rea…" at bounding box center [618, 109] width 423 height 32
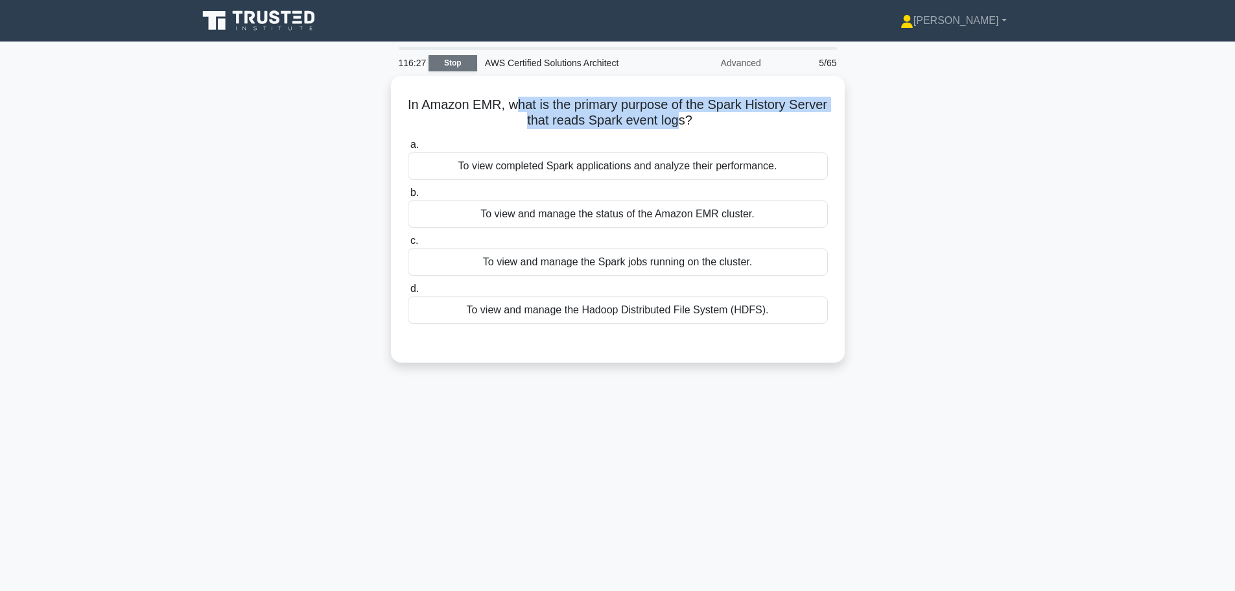
click at [454, 67] on link "Stop" at bounding box center [453, 63] width 49 height 16
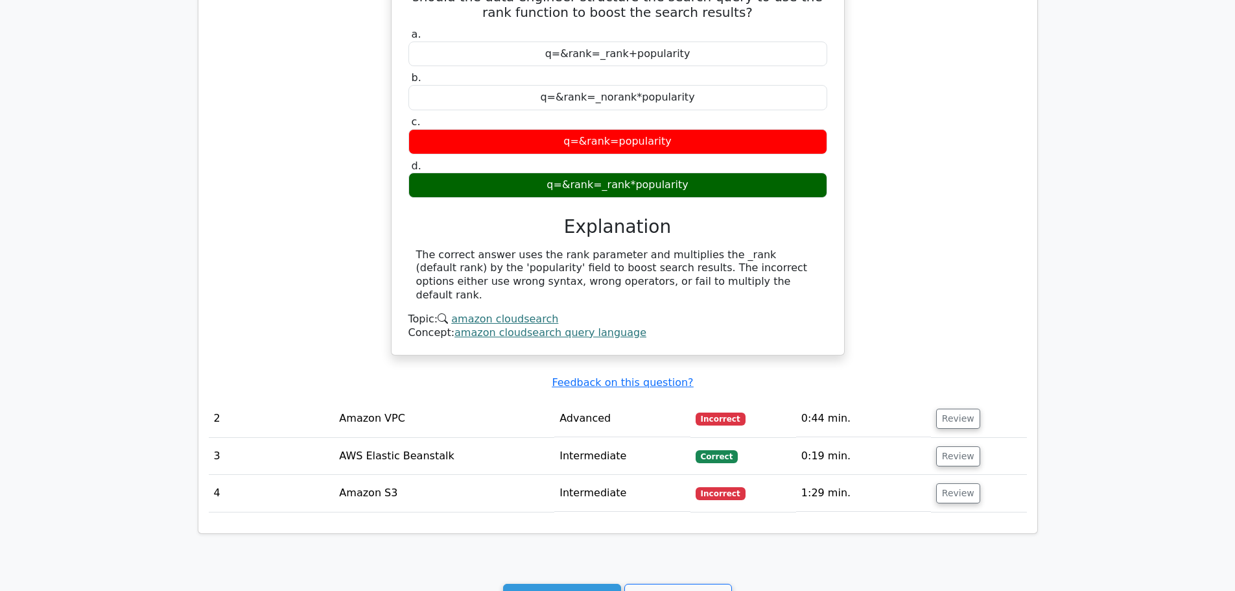
scroll to position [973, 0]
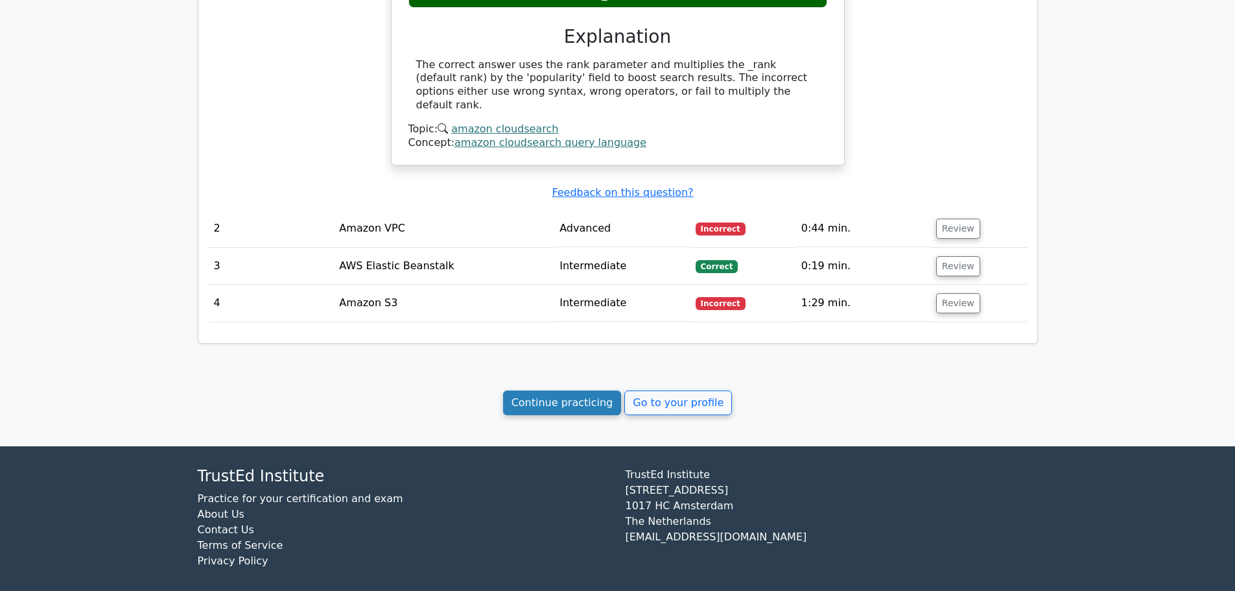
click at [594, 396] on link "Continue practicing" at bounding box center [562, 402] width 119 height 25
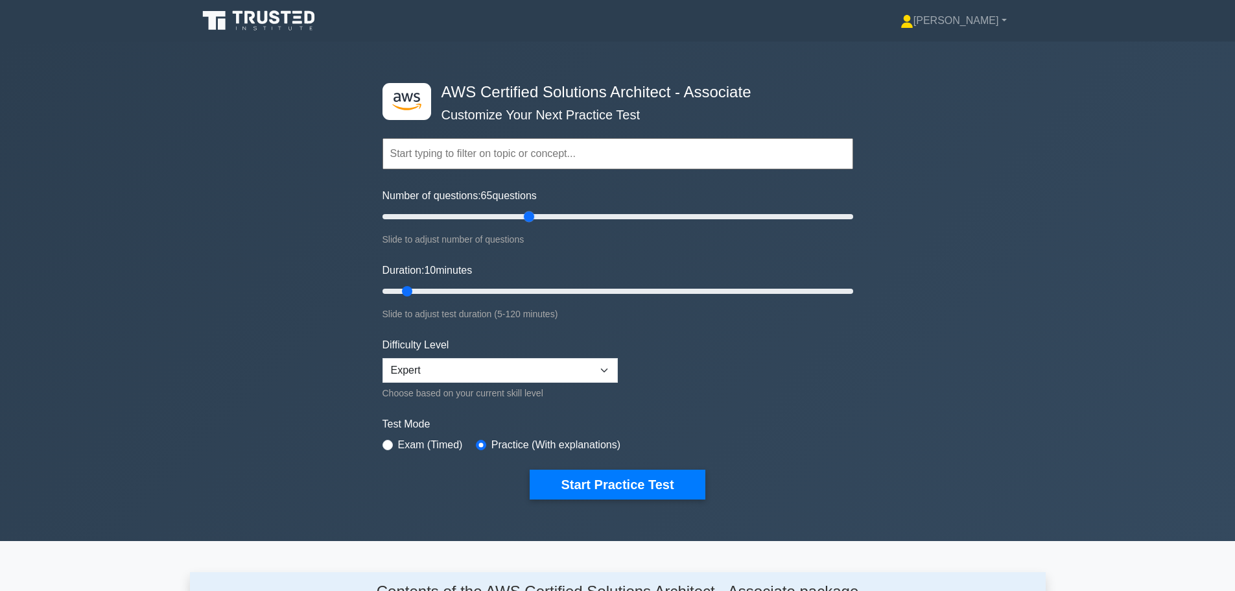
drag, startPoint x: 401, startPoint y: 215, endPoint x: 528, endPoint y: 215, distance: 127.1
type input "65"
click at [528, 215] on input "Number of questions: 65 questions" at bounding box center [618, 217] width 471 height 16
drag, startPoint x: 408, startPoint y: 293, endPoint x: 866, endPoint y: 290, distance: 457.8
type input "120"
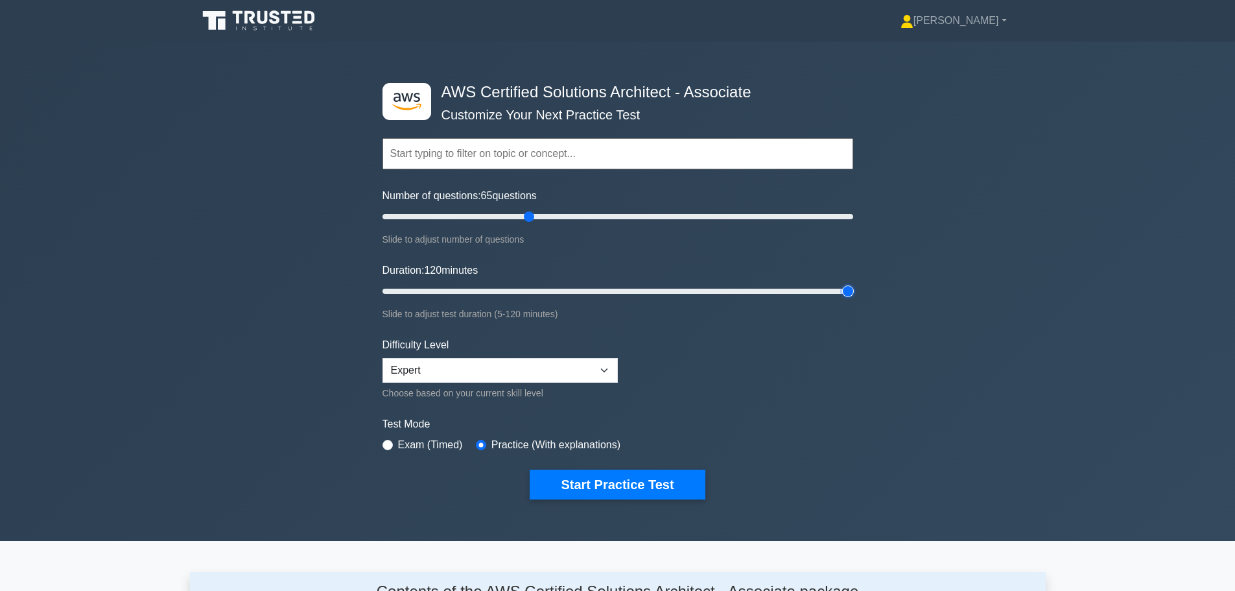
click at [853, 291] on input "Duration: 120 minutes" at bounding box center [618, 291] width 471 height 16
click at [412, 370] on select "Beginner Intermediate Expert" at bounding box center [500, 370] width 235 height 25
select select "intermediate"
click at [383, 358] on select "Beginner Intermediate Expert" at bounding box center [500, 370] width 235 height 25
click at [606, 482] on button "Start Practice Test" at bounding box center [617, 484] width 175 height 30
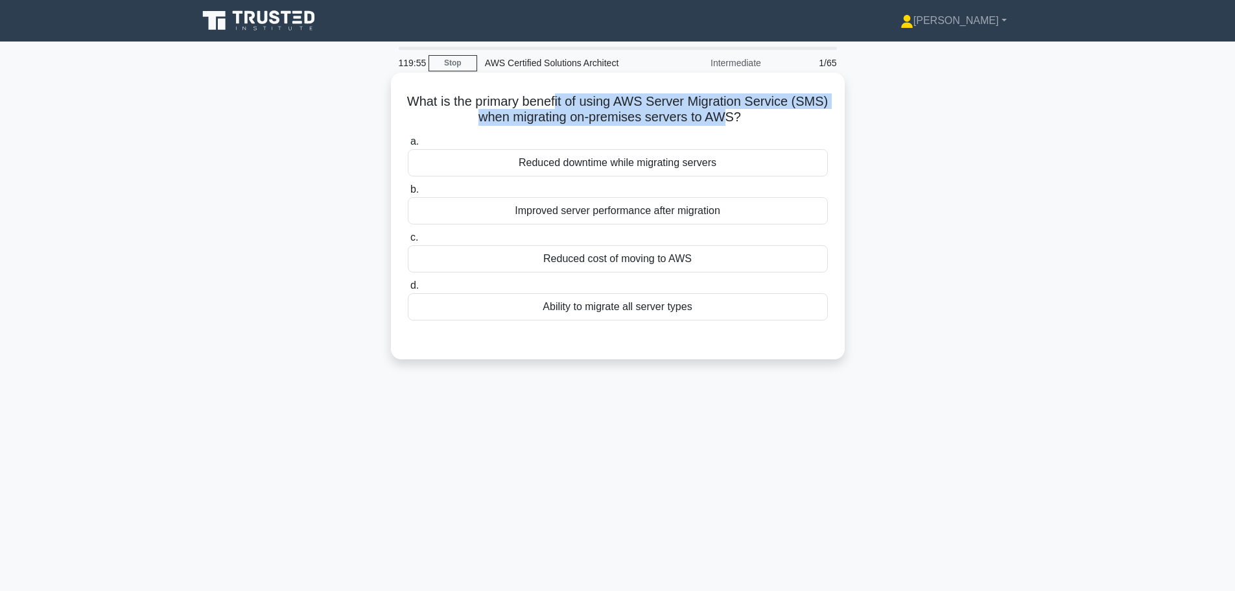
drag, startPoint x: 576, startPoint y: 104, endPoint x: 744, endPoint y: 113, distance: 168.9
click at [744, 113] on h5 "What is the primary benefit of using AWS Server Migration Service (SMS) when mi…" at bounding box center [618, 109] width 423 height 32
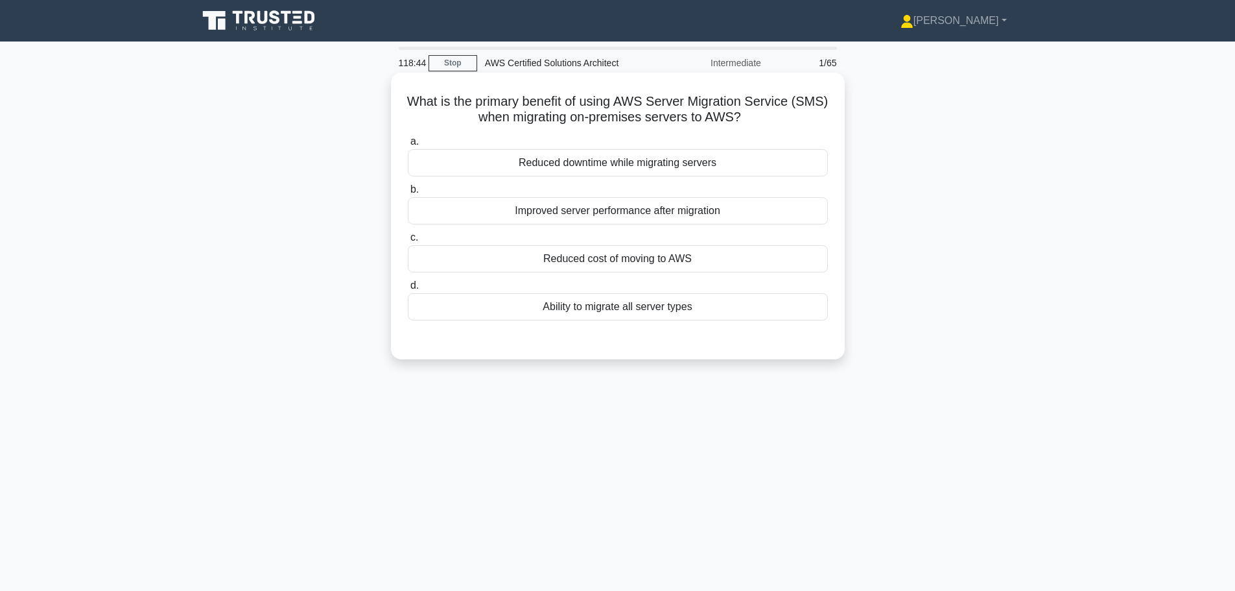
click at [514, 102] on h5 "What is the primary benefit of using AWS Server Migration Service (SMS) when mi…" at bounding box center [618, 109] width 423 height 32
drag, startPoint x: 546, startPoint y: 104, endPoint x: 726, endPoint y: 106, distance: 180.3
click at [726, 106] on h5 "What is the primary benefit of using AWS Server Migration Service (SMS) when mi…" at bounding box center [618, 109] width 423 height 32
click at [615, 166] on div "Reduced downtime while migrating servers" at bounding box center [618, 162] width 420 height 27
click at [408, 146] on input "a. Reduced downtime while migrating servers" at bounding box center [408, 141] width 0 height 8
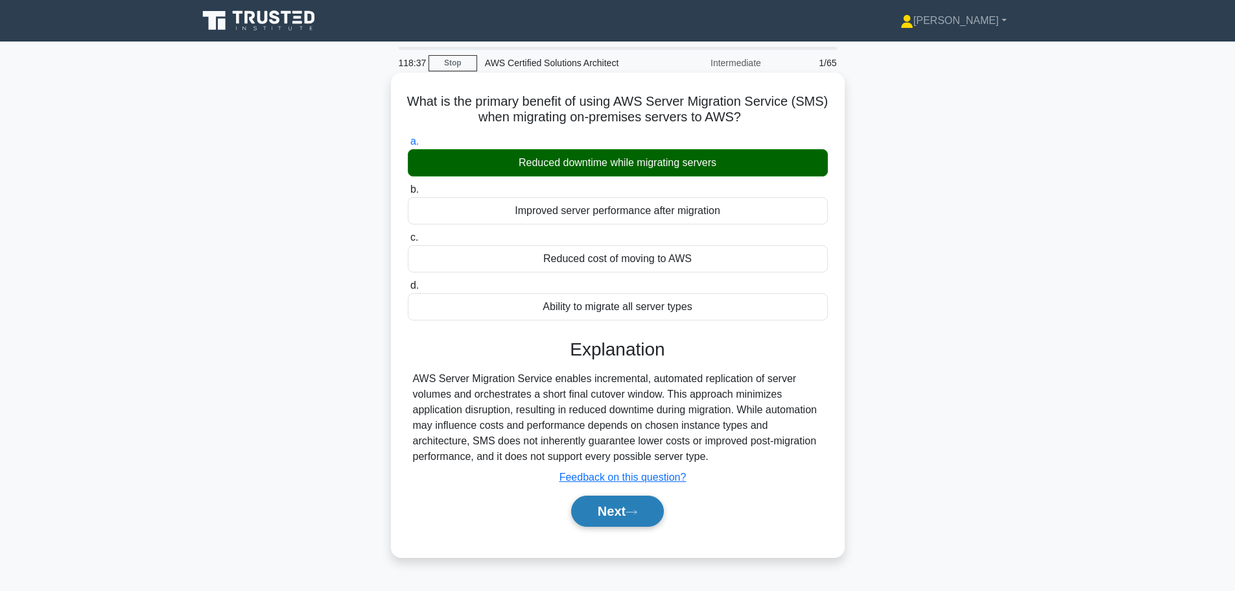
click at [608, 512] on button "Next" at bounding box center [617, 510] width 93 height 31
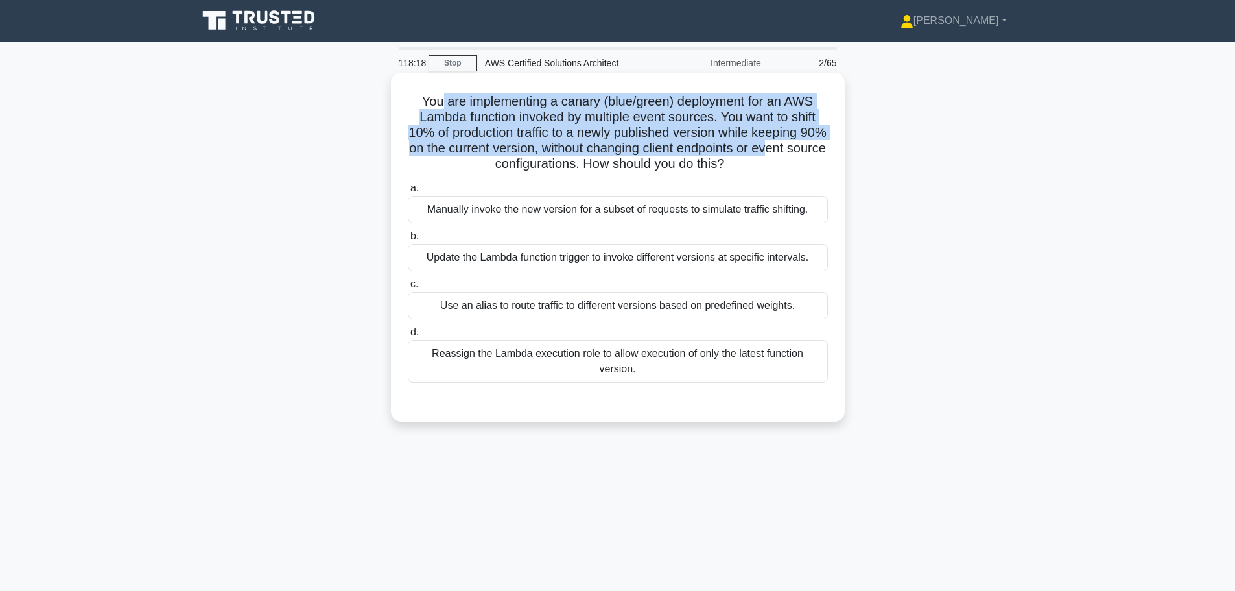
drag, startPoint x: 438, startPoint y: 103, endPoint x: 807, endPoint y: 148, distance: 371.6
click at [807, 148] on h5 "You are implementing a canary (blue/green) deployment for an AWS Lambda functio…" at bounding box center [618, 132] width 423 height 79
click at [533, 307] on div "Use an alias to route traffic to different versions based on predefined weights." at bounding box center [618, 305] width 420 height 27
click at [408, 289] on input "c. Use an alias to route traffic to different versions based on predefined weig…" at bounding box center [408, 284] width 0 height 8
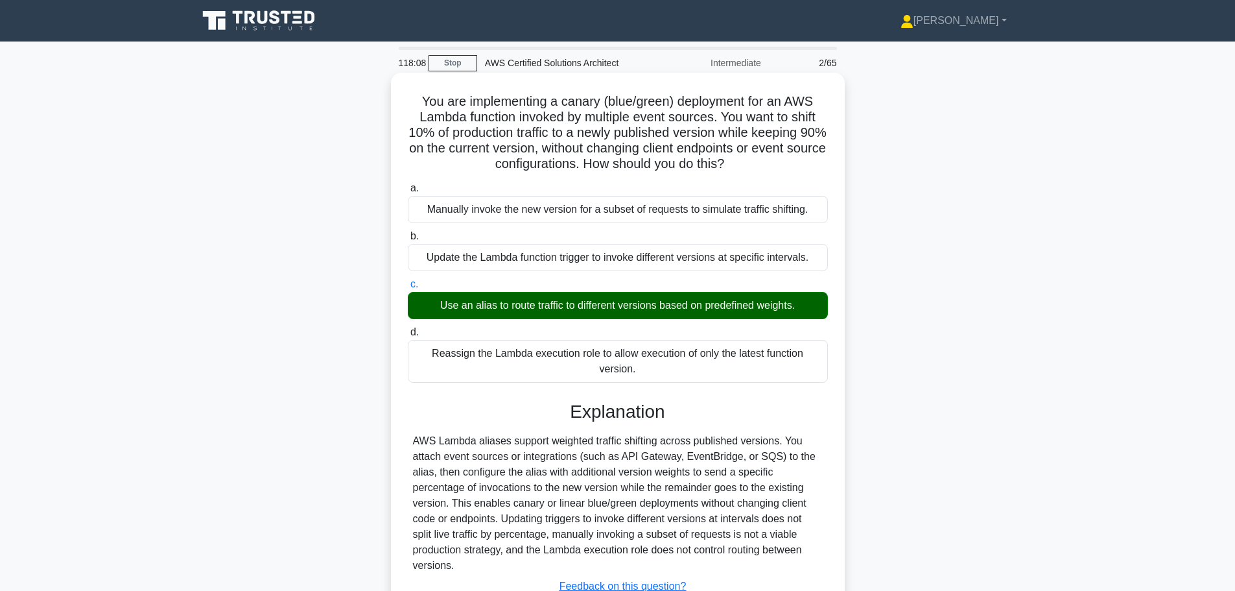
scroll to position [110, 0]
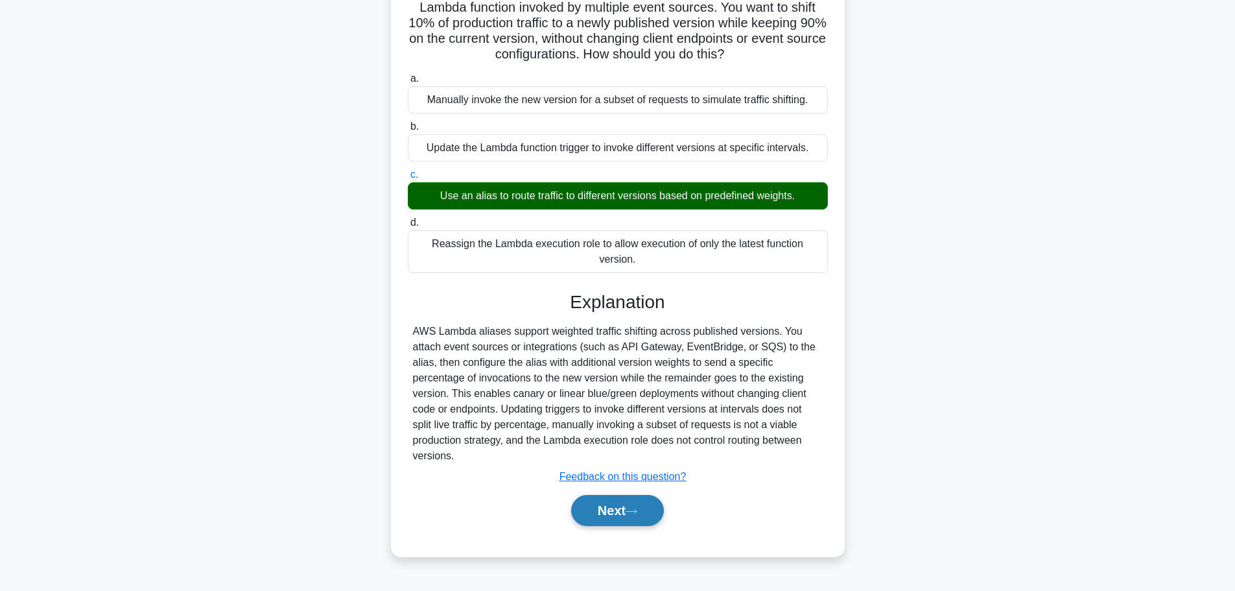
click at [628, 507] on button "Next" at bounding box center [617, 510] width 93 height 31
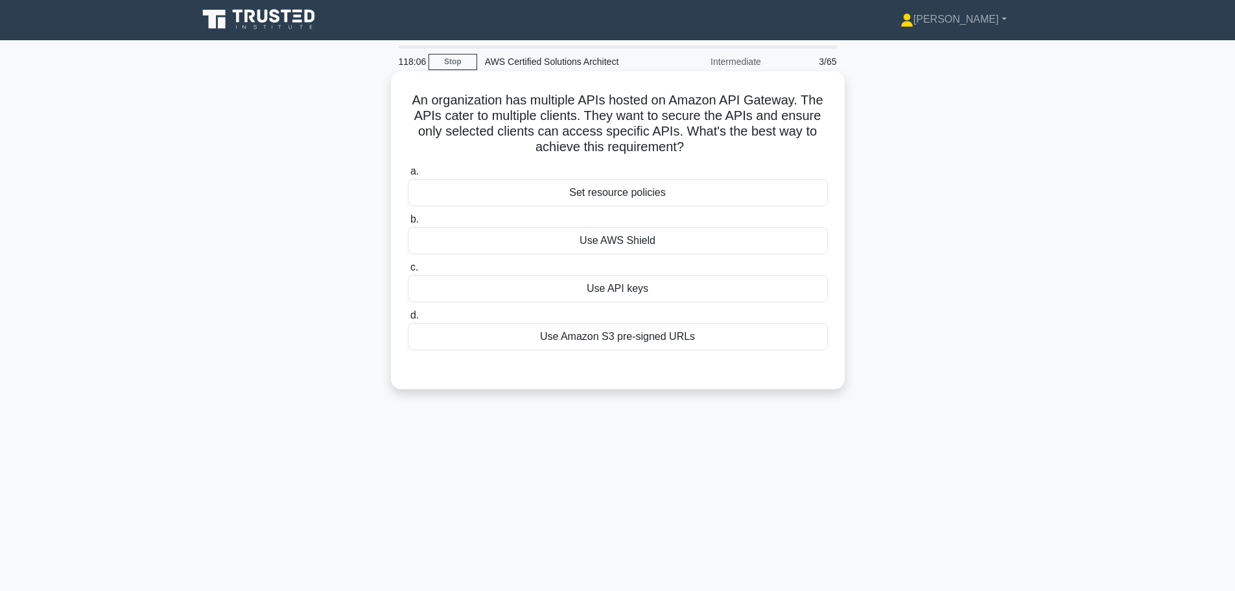
scroll to position [0, 0]
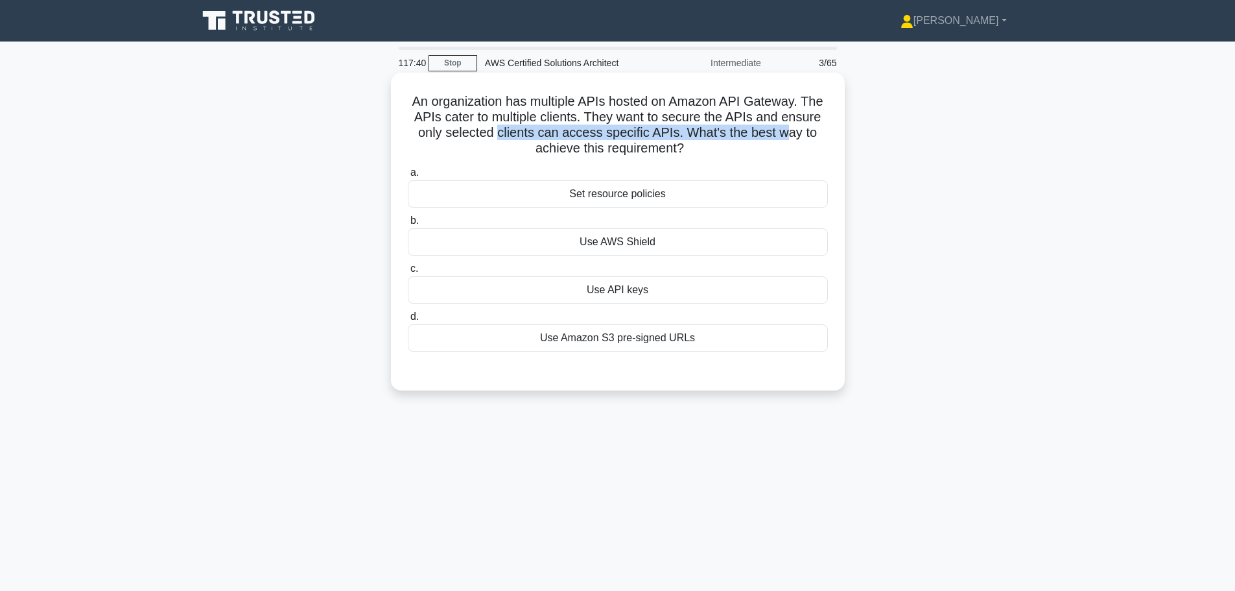
drag, startPoint x: 497, startPoint y: 136, endPoint x: 787, endPoint y: 128, distance: 289.9
click at [787, 128] on h5 "An organization has multiple APIs hosted on Amazon API Gateway. The APIs cater …" at bounding box center [618, 125] width 423 height 64
click at [624, 290] on div "Use API keys" at bounding box center [618, 289] width 420 height 27
click at [408, 273] on input "c. Use API keys" at bounding box center [408, 269] width 0 height 8
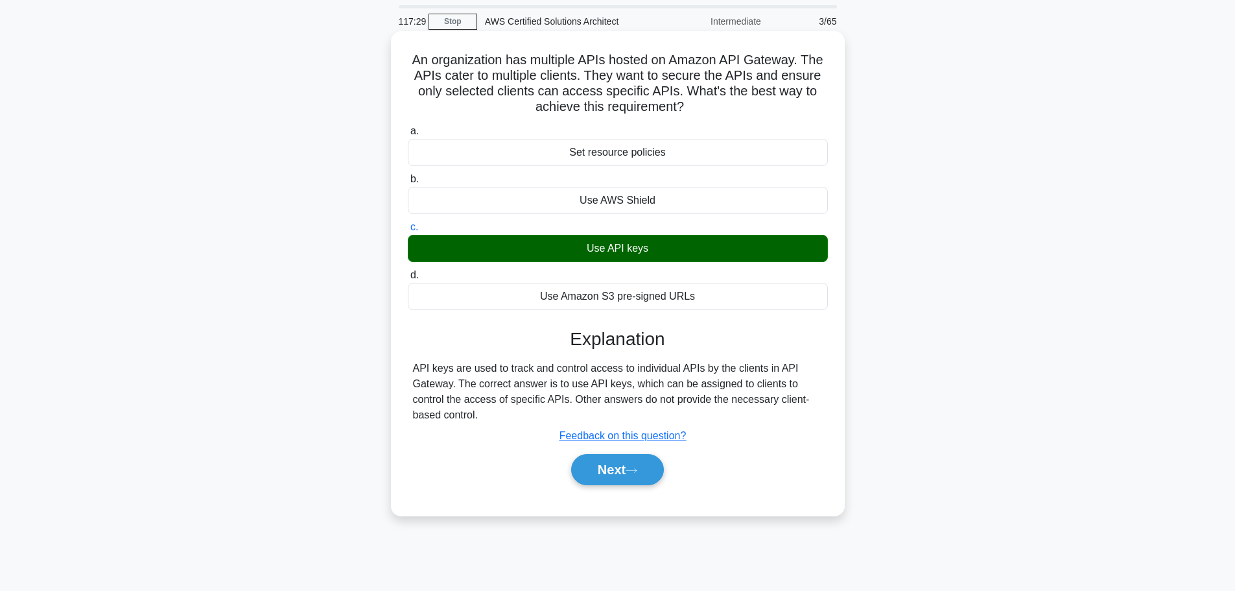
scroll to position [65, 0]
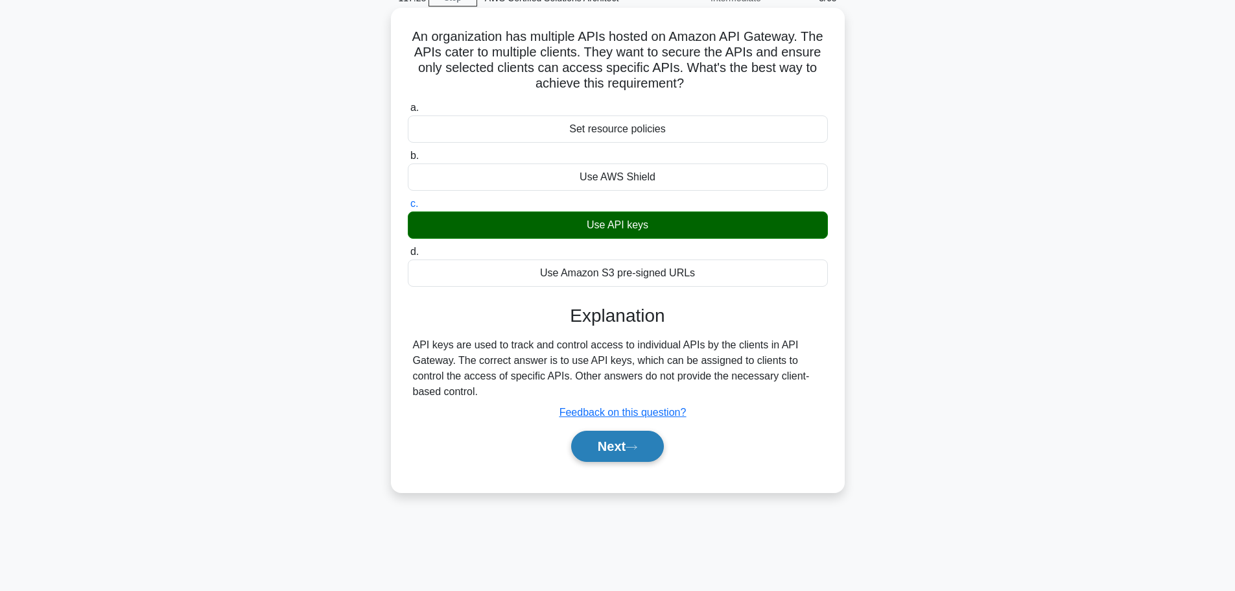
click at [630, 445] on button "Next" at bounding box center [617, 446] width 93 height 31
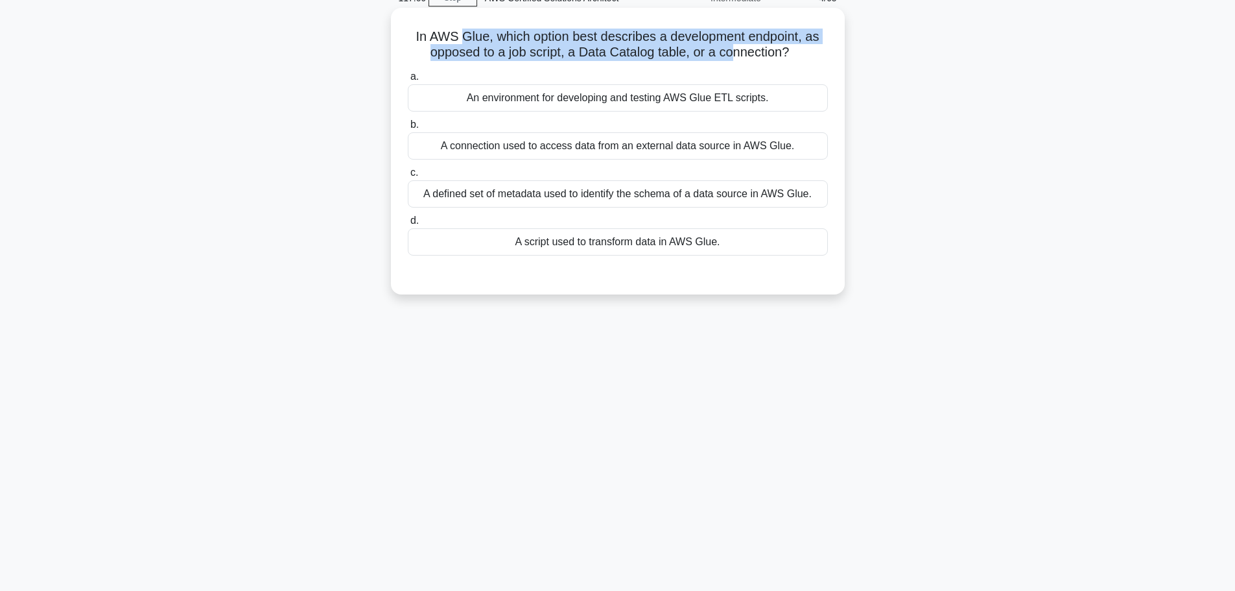
drag, startPoint x: 459, startPoint y: 40, endPoint x: 732, endPoint y: 53, distance: 273.3
click at [732, 53] on h5 "In AWS Glue, which option best describes a development endpoint, as opposed to …" at bounding box center [618, 45] width 423 height 32
click at [534, 97] on div "An environment for developing and testing AWS Glue ETL scripts." at bounding box center [618, 97] width 420 height 27
click at [408, 81] on input "a. An environment for developing and testing AWS Glue ETL scripts." at bounding box center [408, 77] width 0 height 8
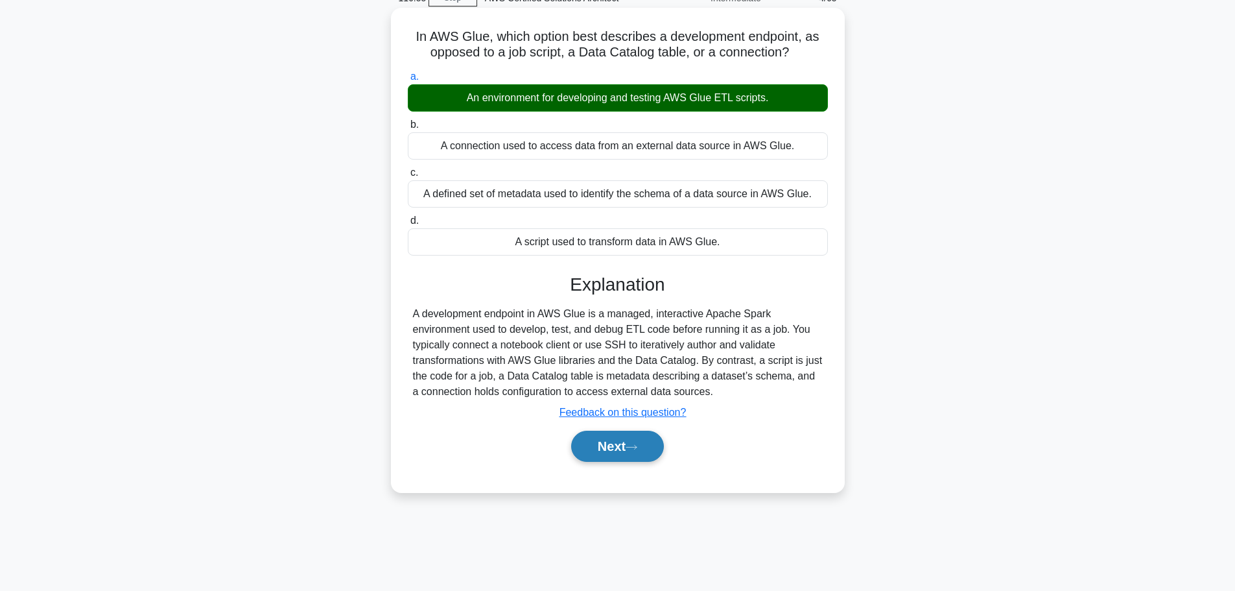
click at [623, 448] on button "Next" at bounding box center [617, 446] width 93 height 31
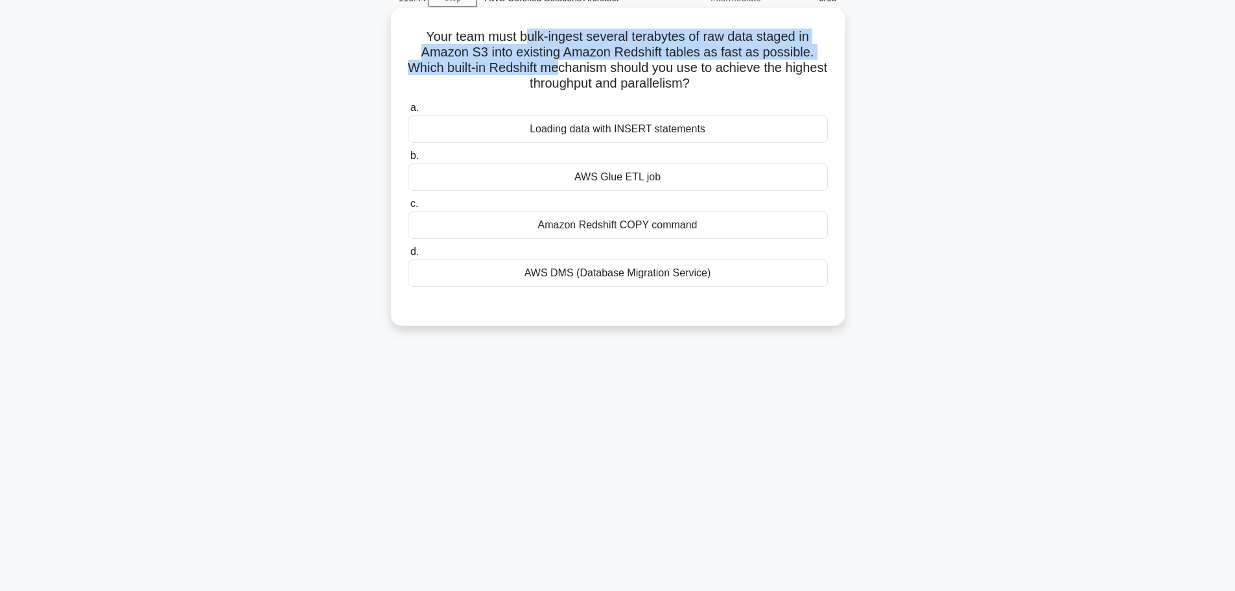
drag, startPoint x: 523, startPoint y: 37, endPoint x: 584, endPoint y: 64, distance: 66.5
click at [584, 64] on h5 "Your team must bulk-ingest several terabytes of raw data staged in Amazon S3 in…" at bounding box center [618, 61] width 423 height 64
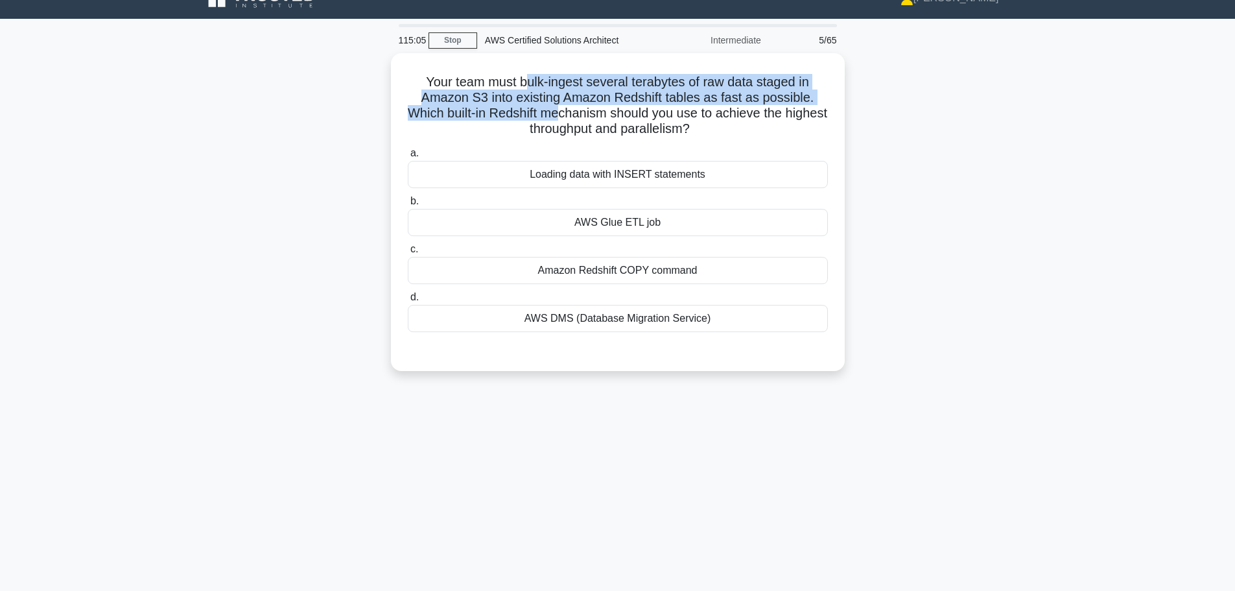
scroll to position [0, 0]
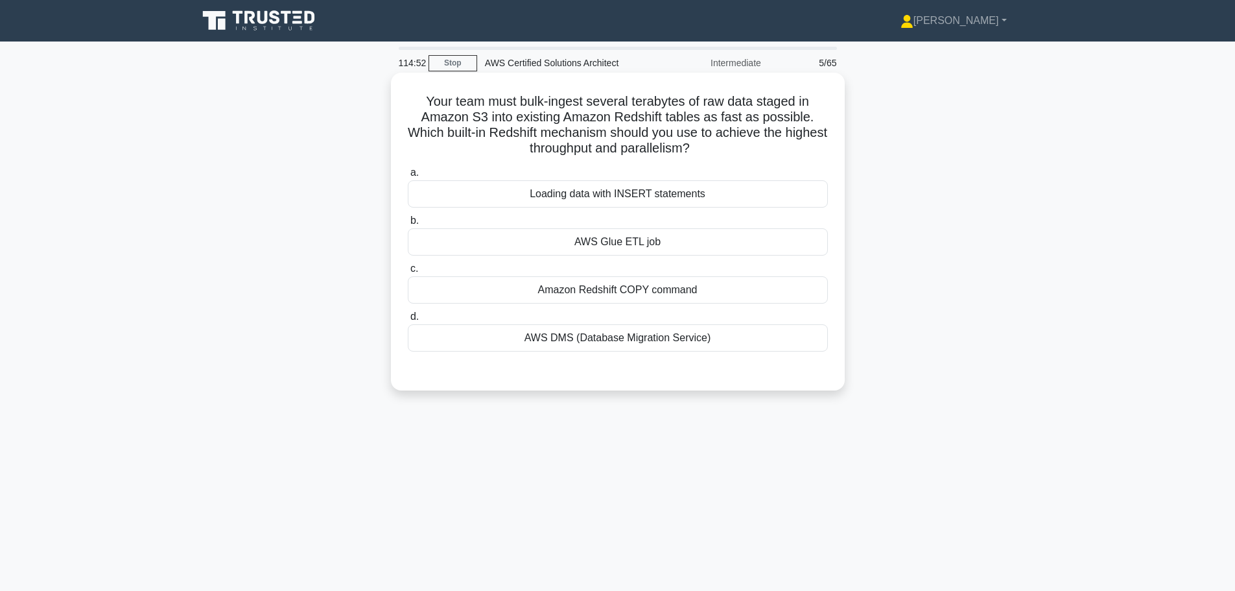
click at [636, 337] on div "AWS DMS (Database Migration Service)" at bounding box center [618, 337] width 420 height 27
click at [408, 321] on input "d. AWS DMS (Database Migration Service)" at bounding box center [408, 317] width 0 height 8
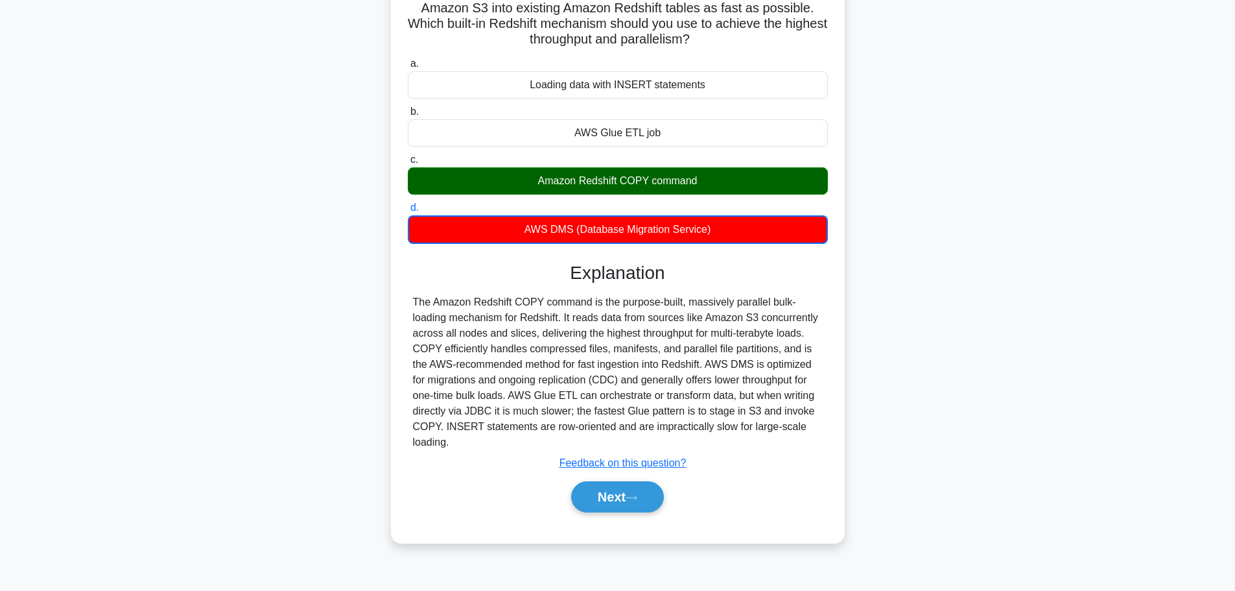
scroll to position [110, 0]
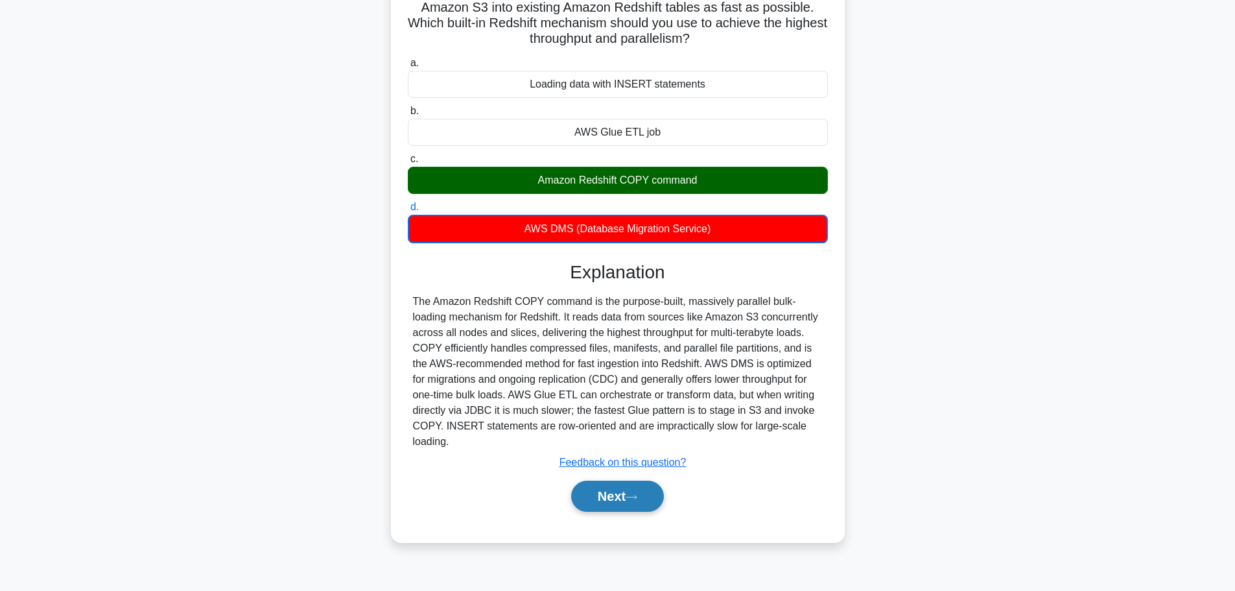
click at [626, 492] on button "Next" at bounding box center [617, 495] width 93 height 31
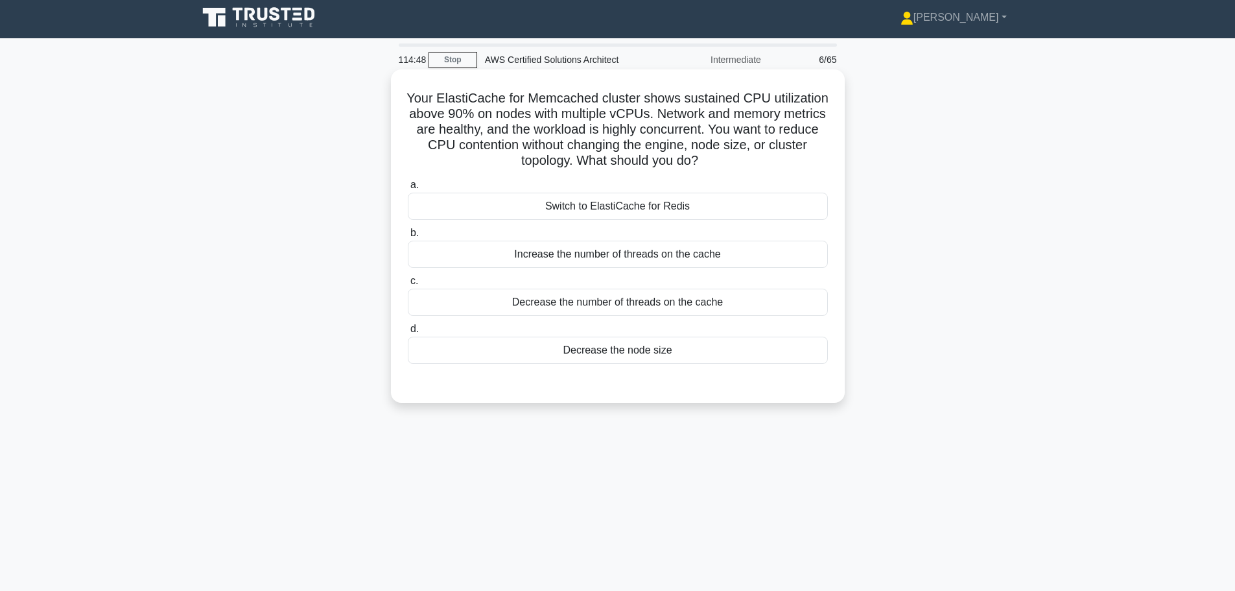
scroll to position [0, 0]
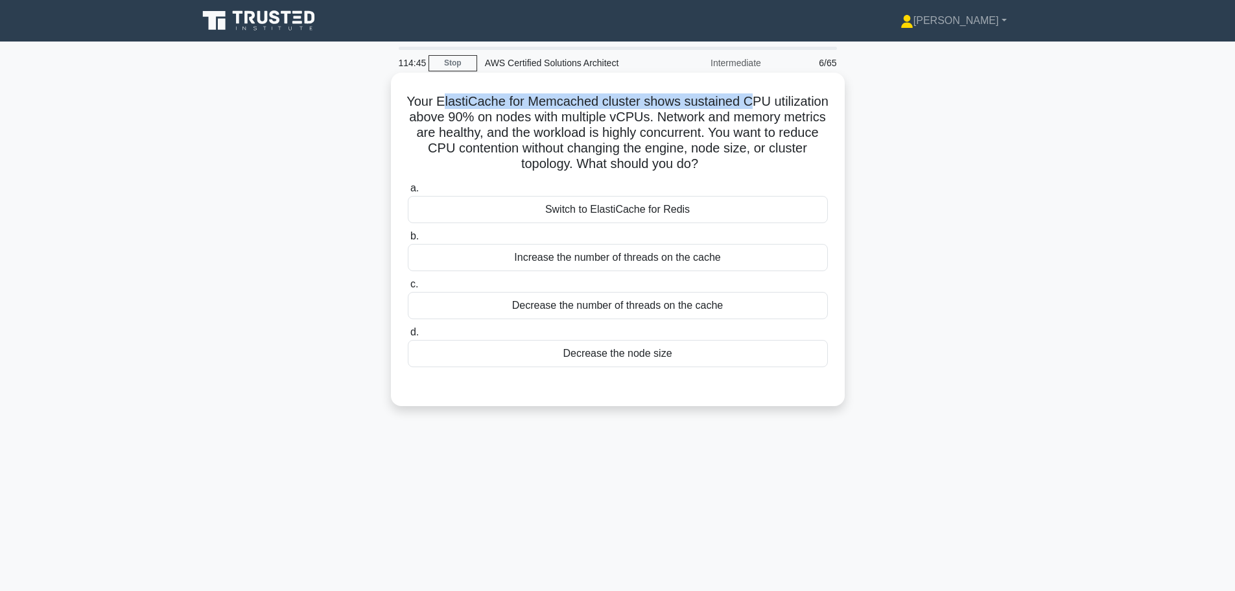
drag, startPoint x: 472, startPoint y: 104, endPoint x: 779, endPoint y: 95, distance: 307.5
click at [779, 95] on h5 "Your ElastiCache for Memcached cluster shows sustained CPU utilization above 90…" at bounding box center [618, 132] width 423 height 79
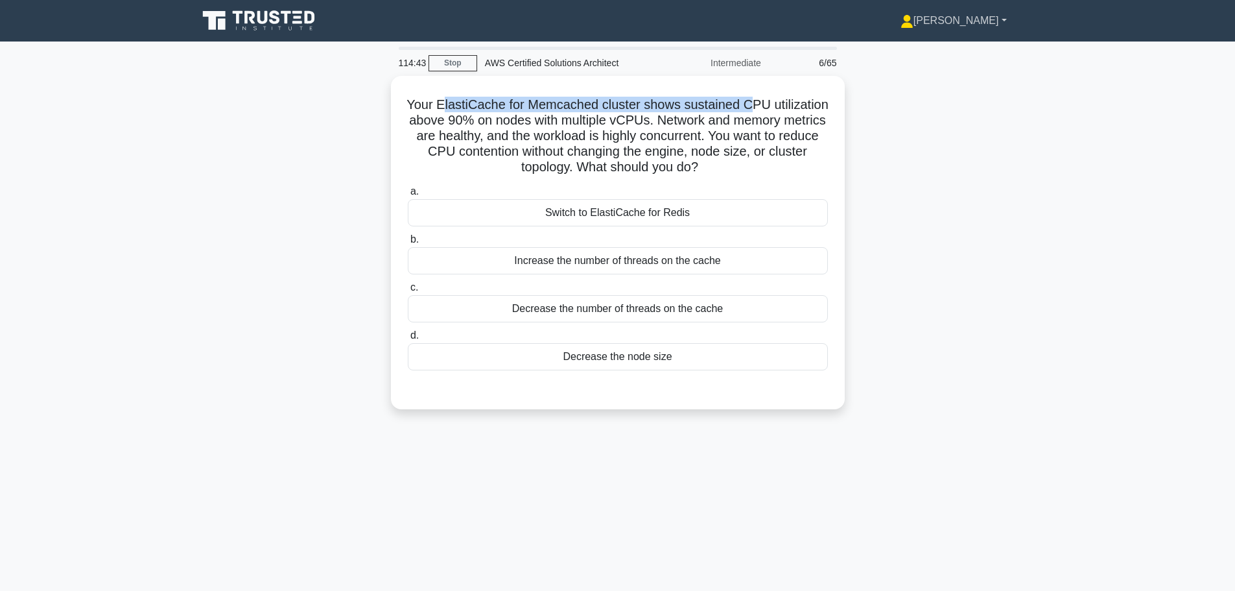
click at [967, 21] on link "[PERSON_NAME]" at bounding box center [953, 21] width 169 height 26
click at [940, 49] on link "Profile" at bounding box center [921, 51] width 102 height 21
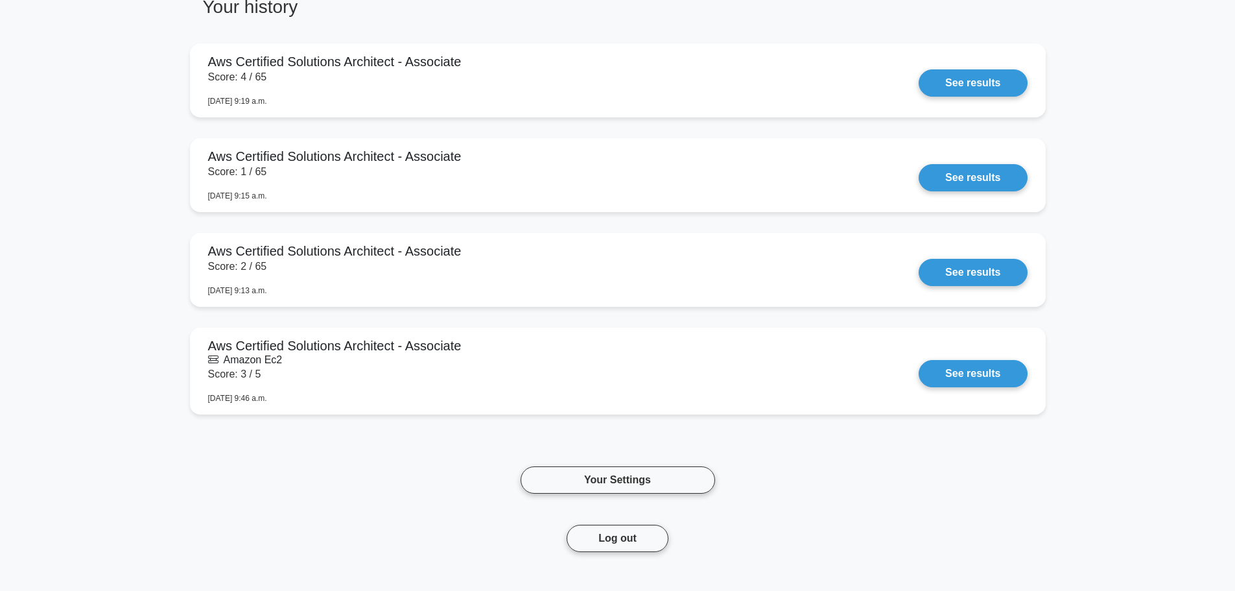
scroll to position [1010, 0]
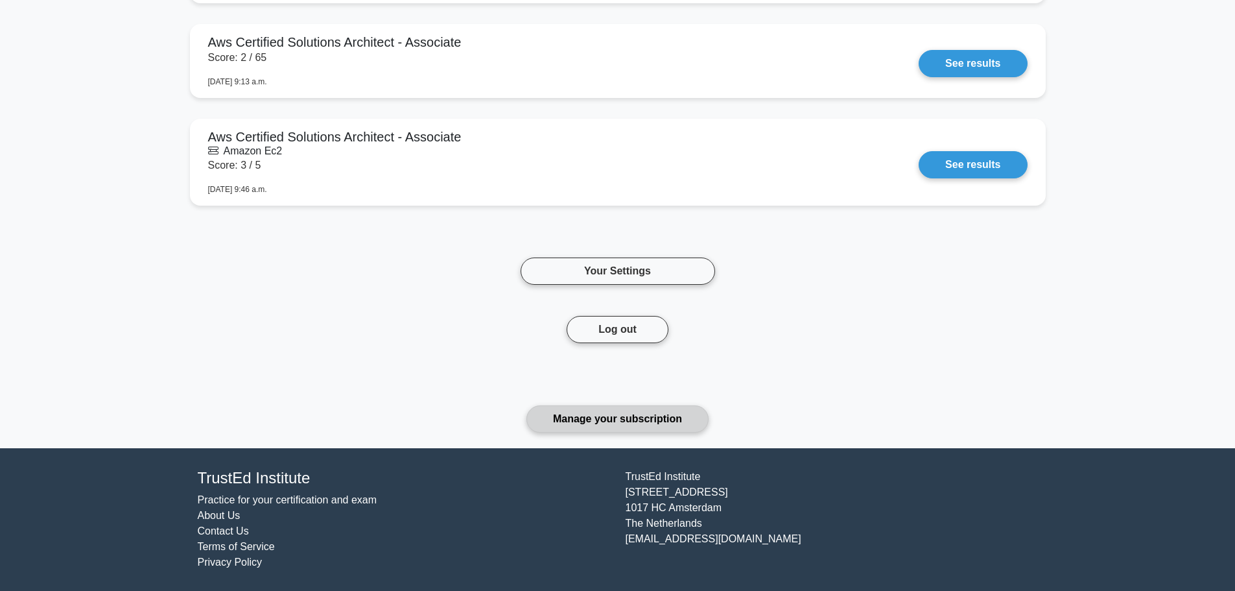
click at [655, 429] on link "Manage your subscription" at bounding box center [617, 418] width 182 height 27
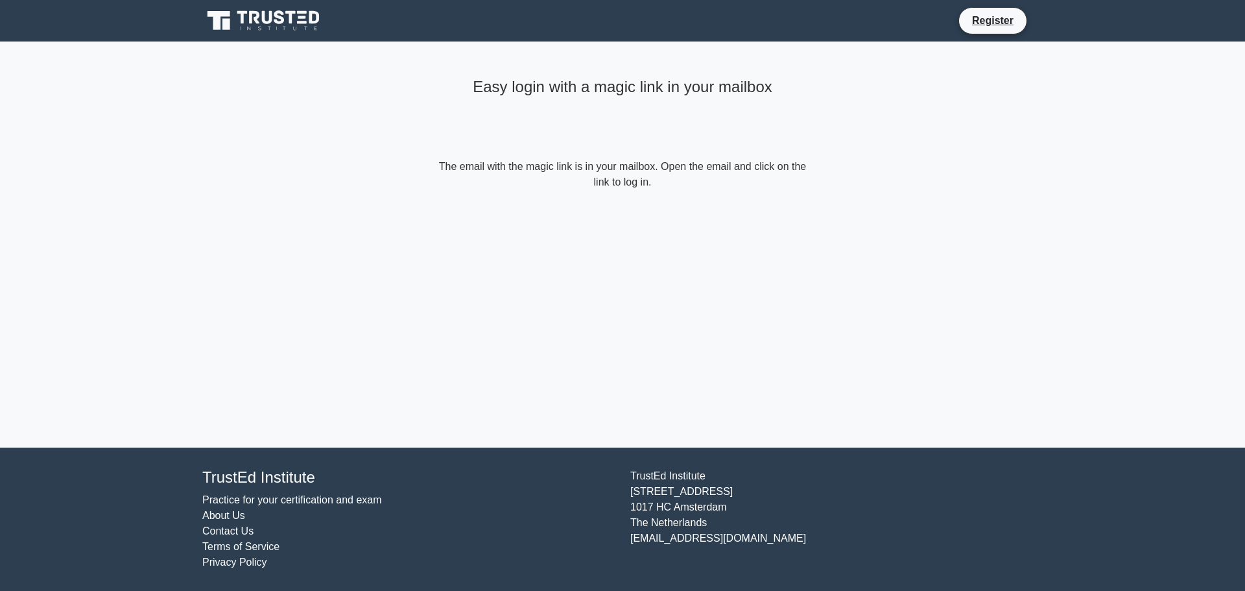
click at [297, 18] on icon at bounding box center [264, 20] width 124 height 25
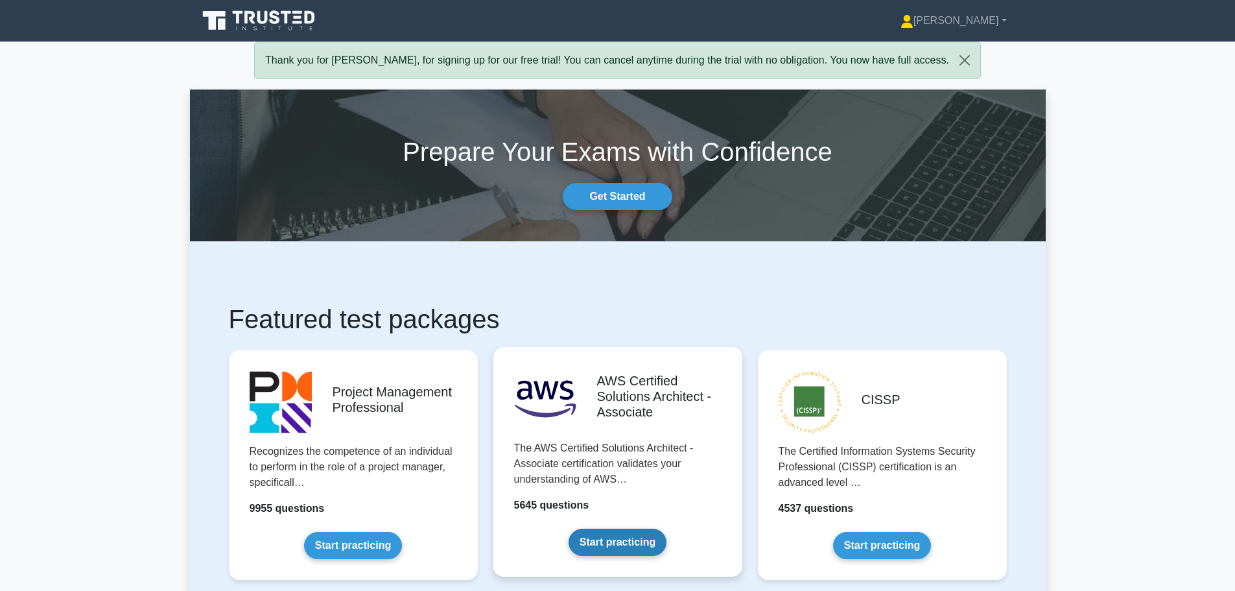
click at [608, 545] on link "Start practicing" at bounding box center [618, 541] width 98 height 27
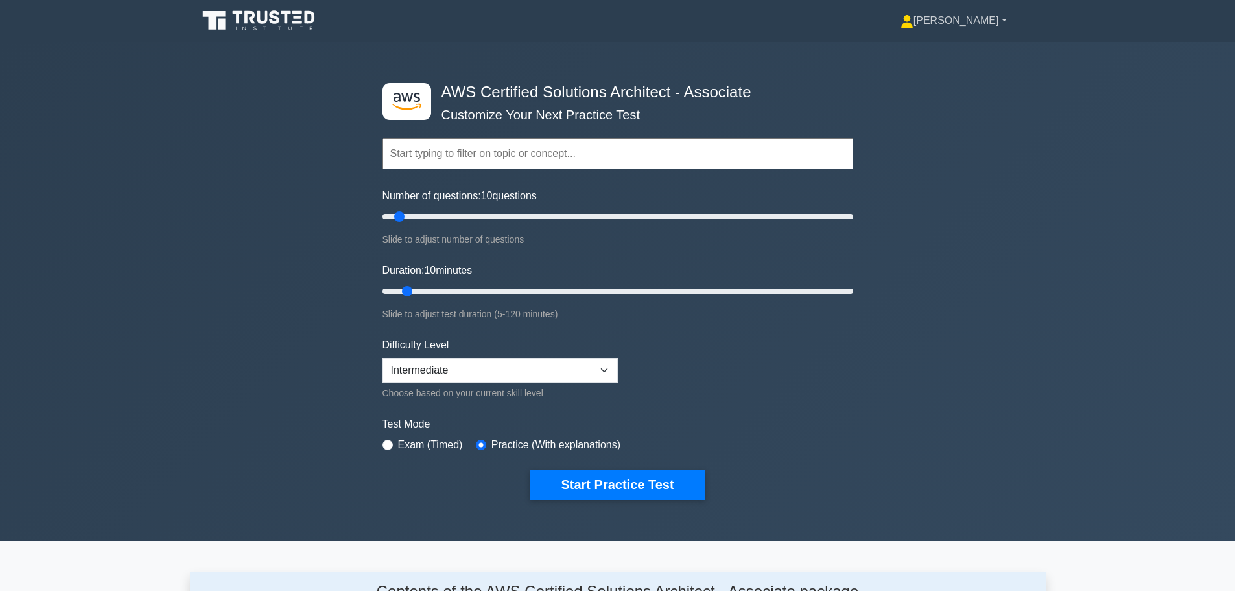
click at [973, 23] on link "[PERSON_NAME]" at bounding box center [953, 21] width 169 height 26
click at [945, 68] on link "Settings" at bounding box center [921, 72] width 102 height 21
